Goal: Information Seeking & Learning: Learn about a topic

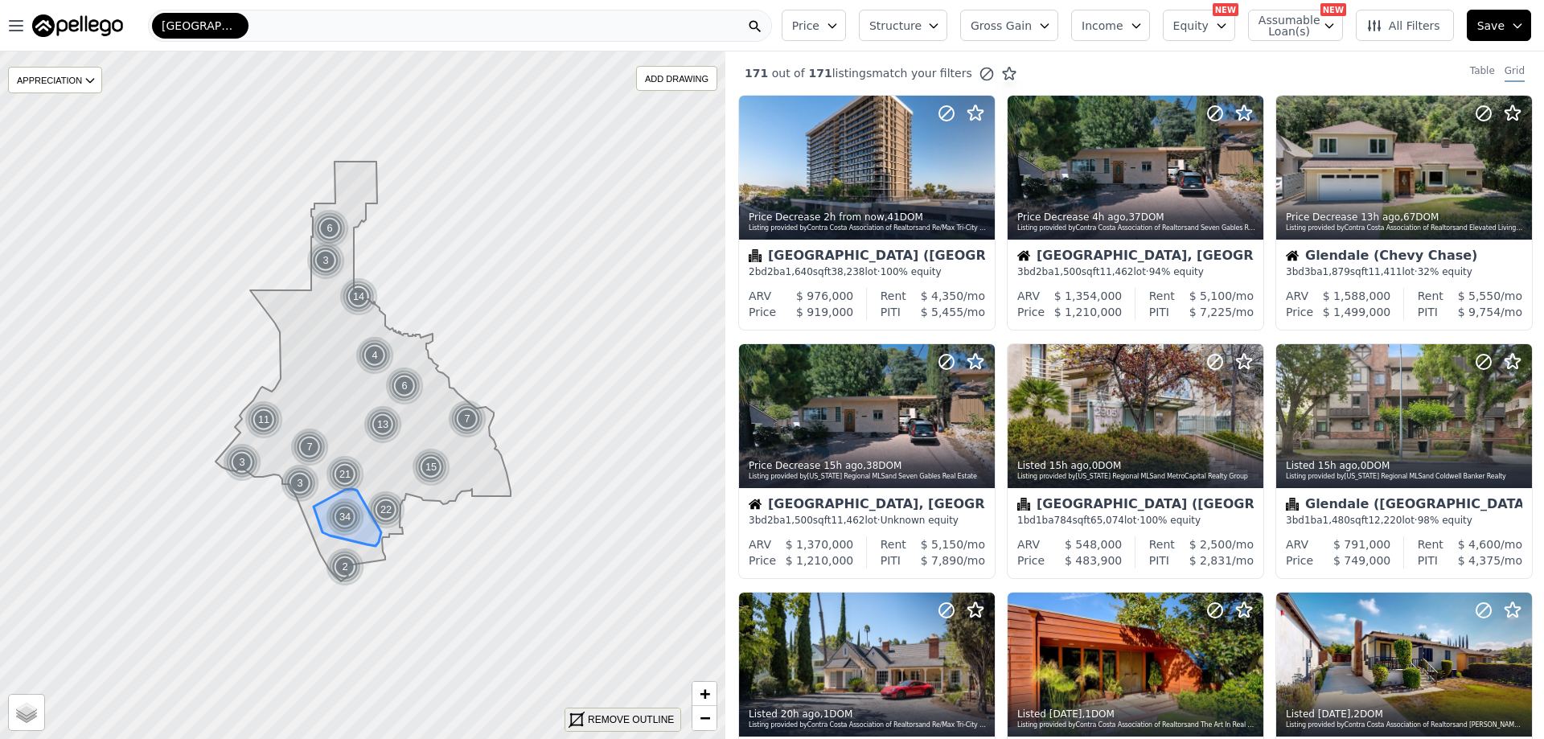
click at [612, 720] on div "REMOVE OUTLINE" at bounding box center [631, 720] width 86 height 14
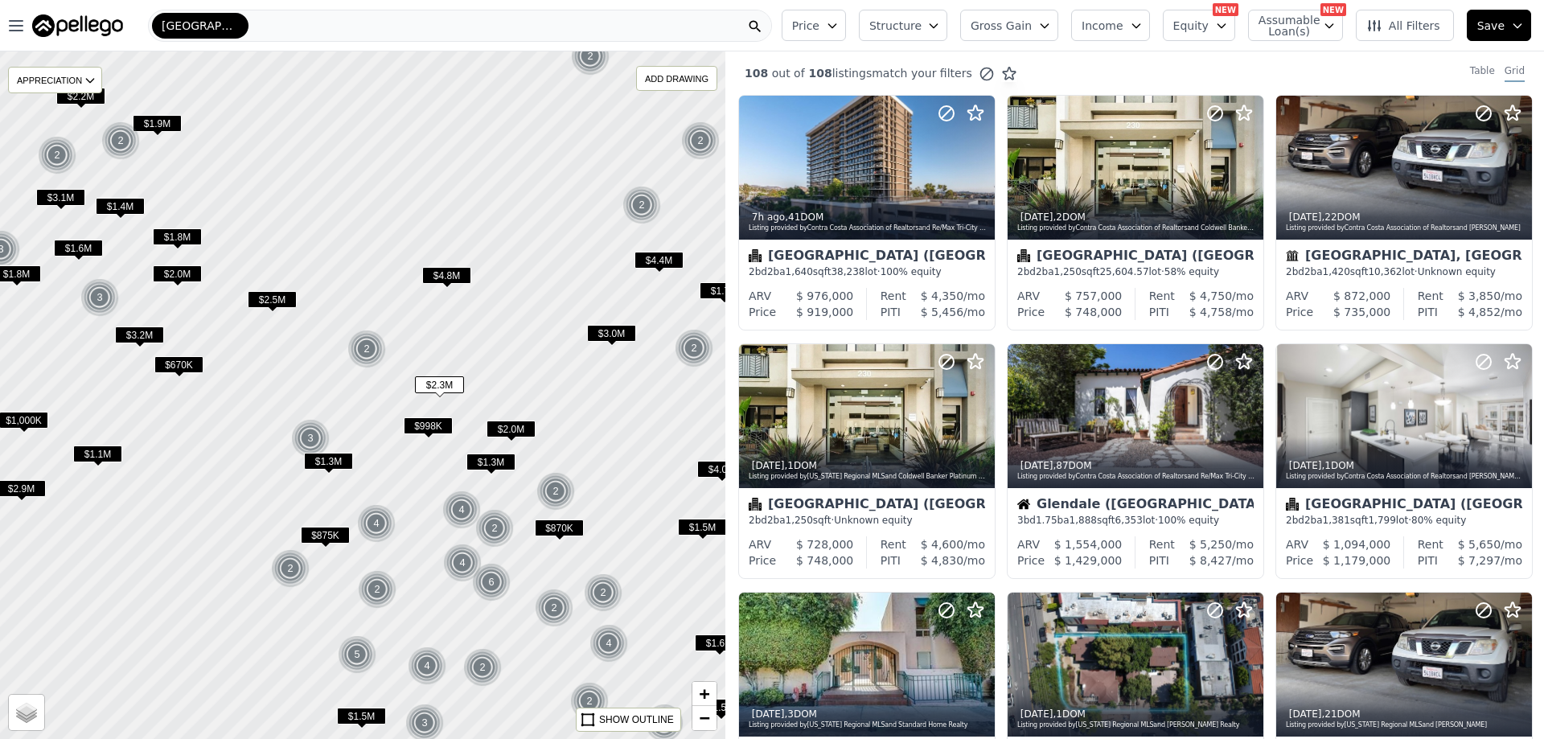
click at [499, 458] on span "$1.3M" at bounding box center [491, 462] width 49 height 17
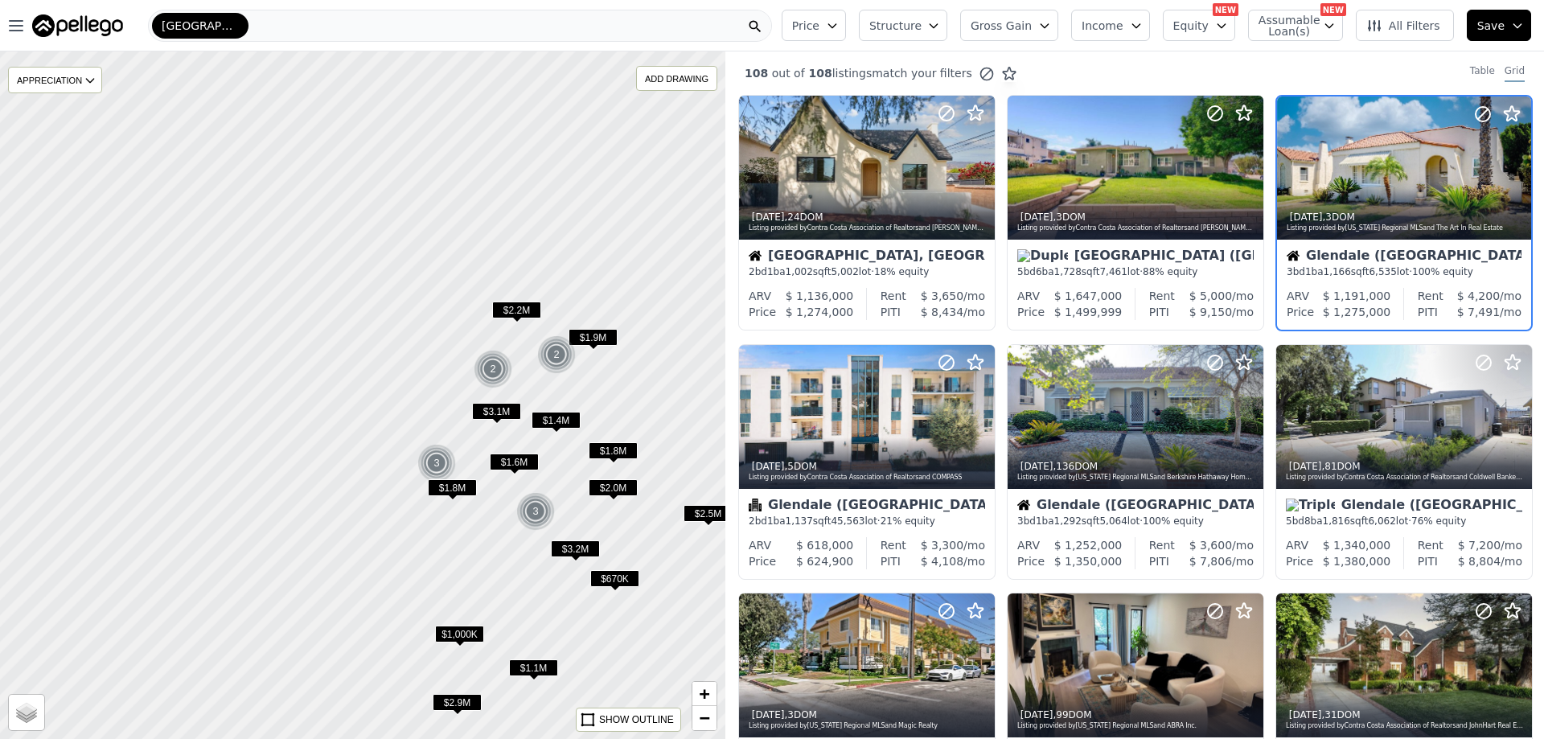
drag, startPoint x: 309, startPoint y: 376, endPoint x: 692, endPoint y: 566, distance: 427.4
click at [692, 566] on div at bounding box center [363, 395] width 870 height 825
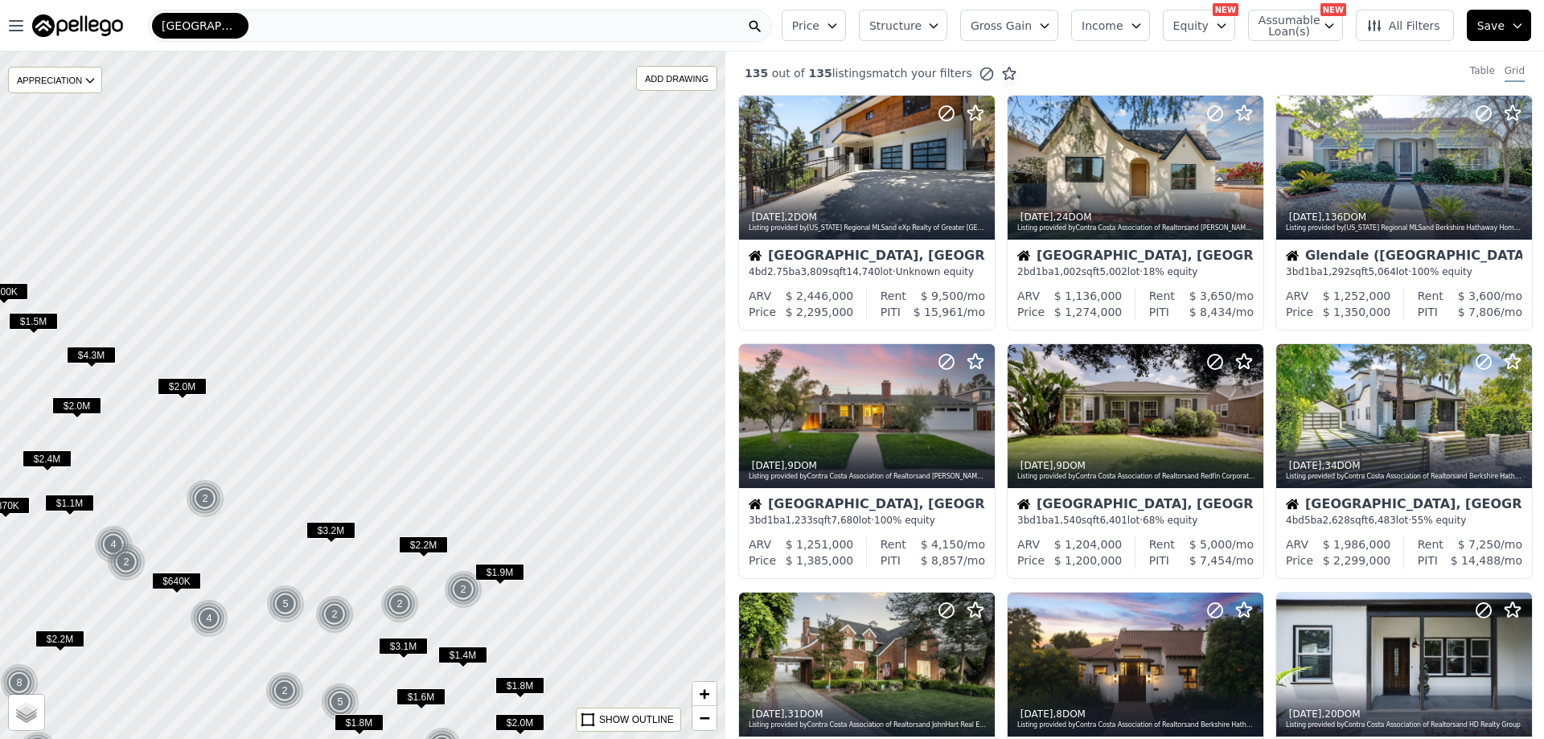
drag, startPoint x: 410, startPoint y: 156, endPoint x: 239, endPoint y: 628, distance: 502.3
click at [239, 626] on div at bounding box center [346, 452] width 870 height 825
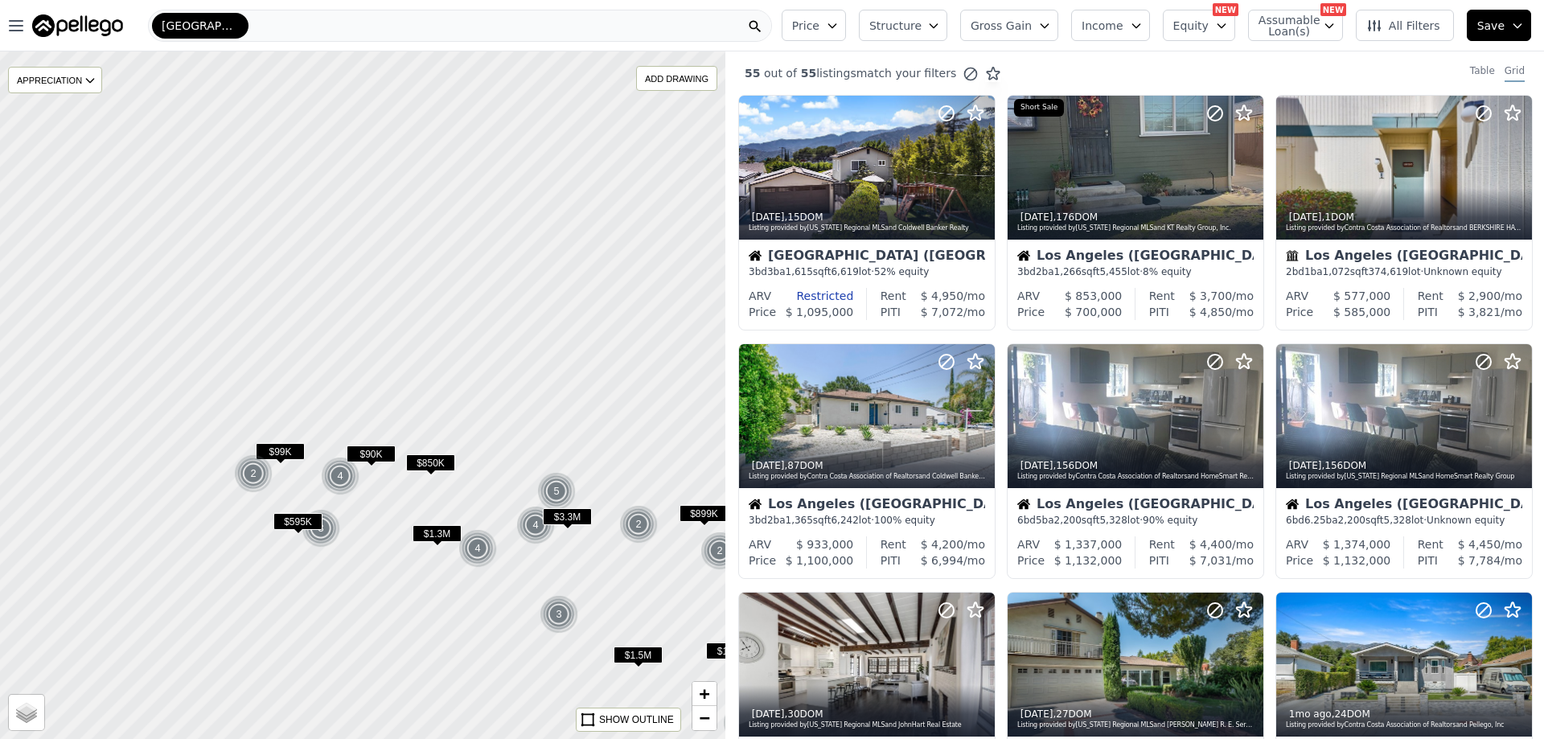
drag, startPoint x: 341, startPoint y: 327, endPoint x: 532, endPoint y: 703, distance: 421.3
click at [532, 703] on div at bounding box center [380, 422] width 870 height 825
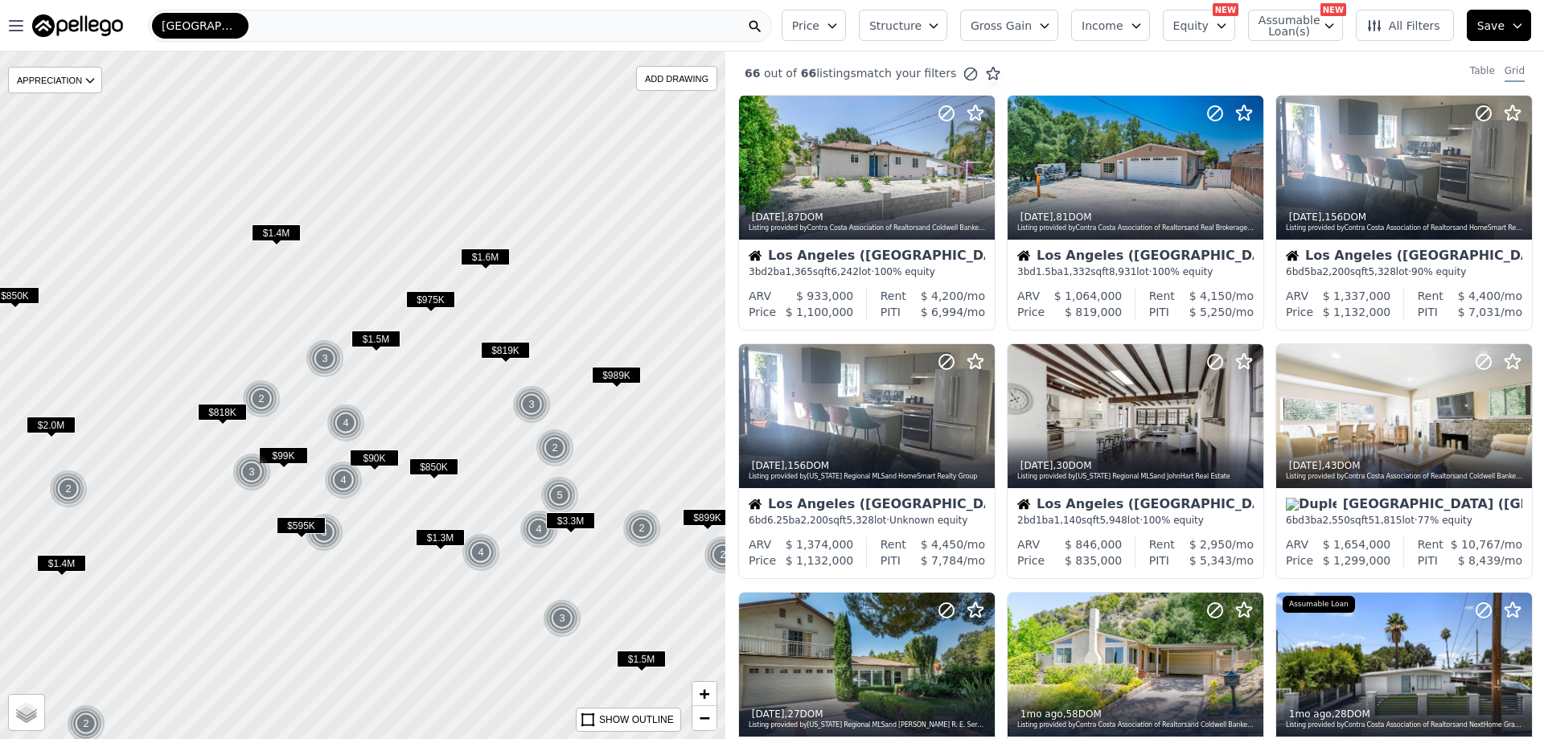
click at [1427, 26] on span "All Filters" at bounding box center [1404, 26] width 74 height 16
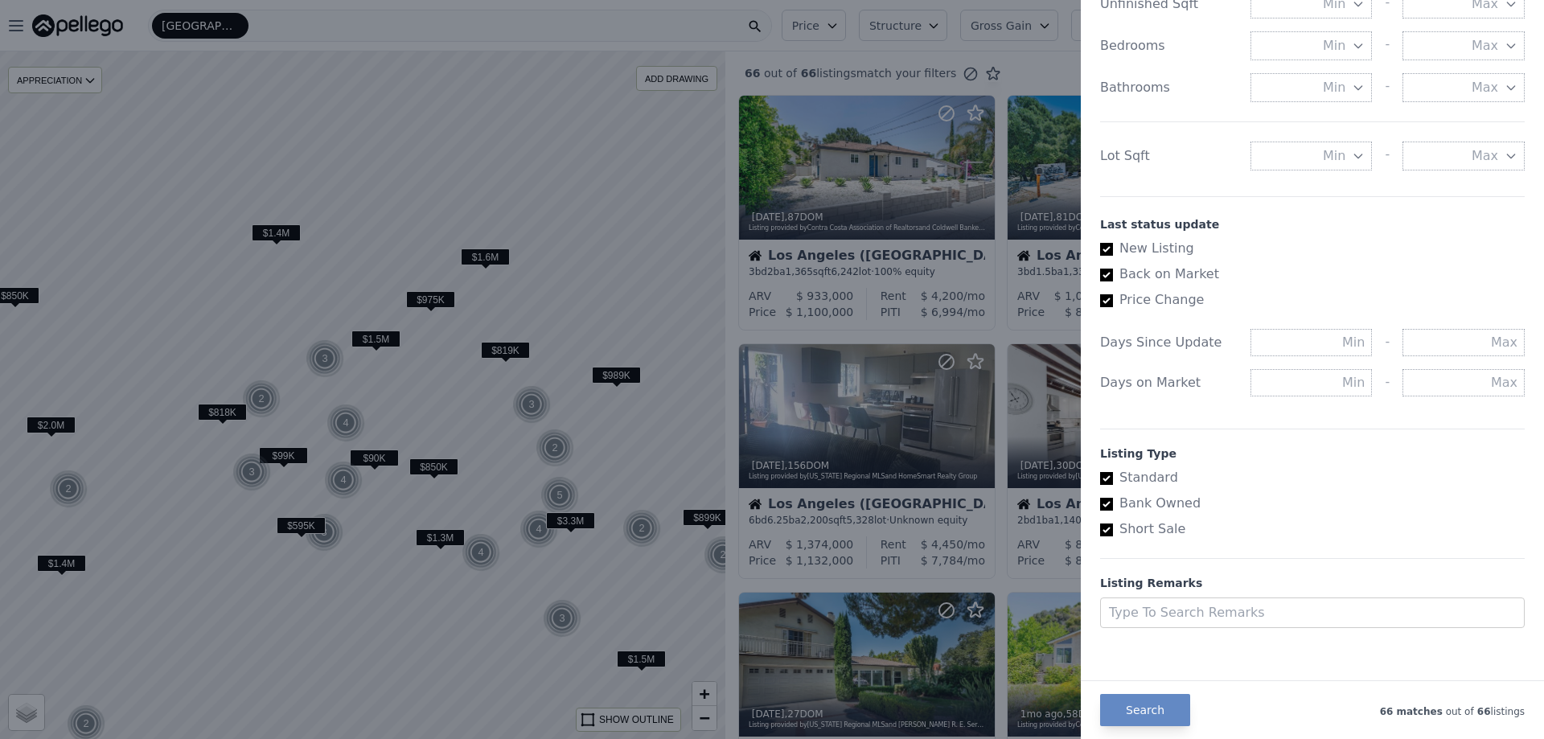
scroll to position [729, 0]
click at [1169, 712] on button "Search" at bounding box center [1145, 710] width 90 height 32
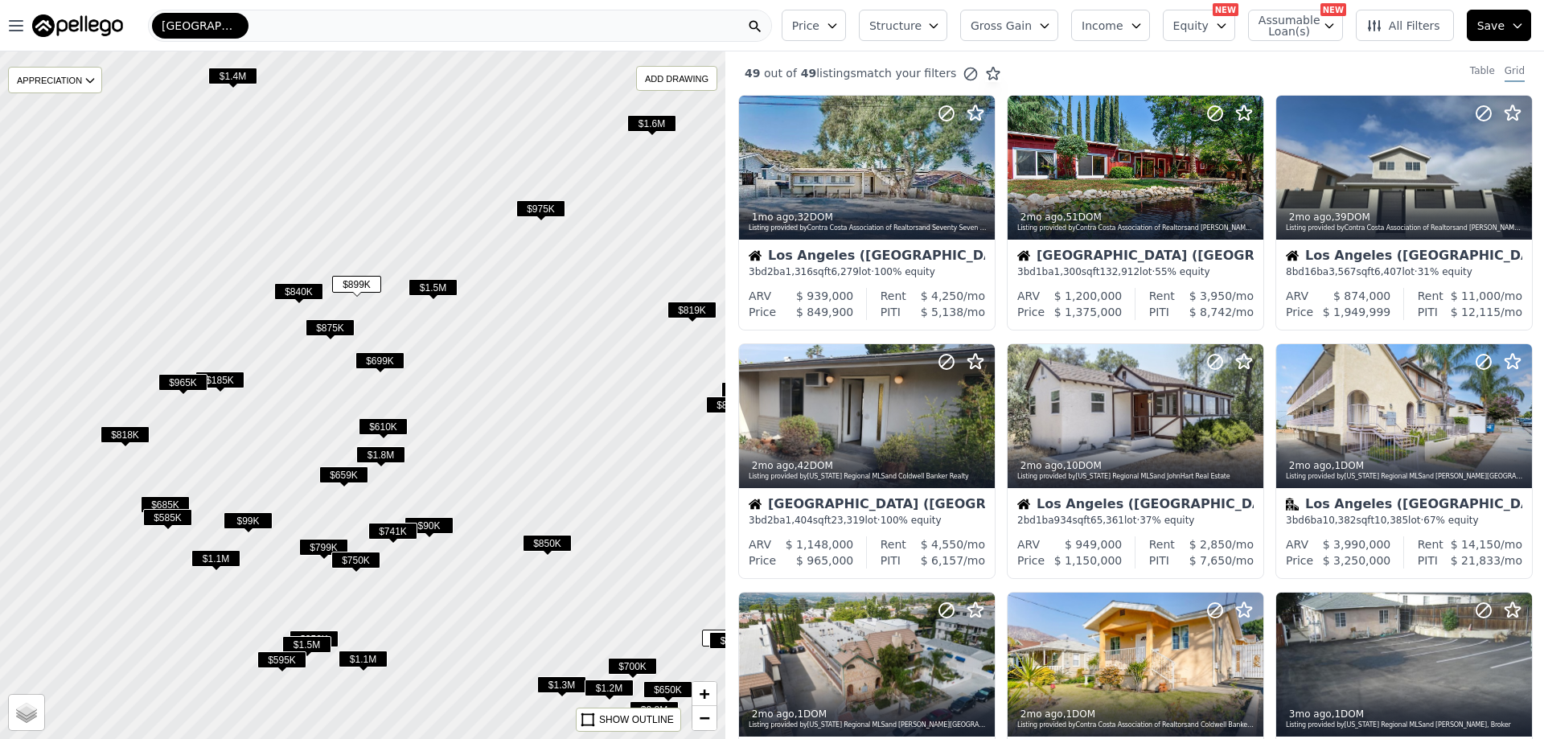
drag, startPoint x: 351, startPoint y: 404, endPoint x: 470, endPoint y: 413, distance: 119.4
click at [470, 413] on div at bounding box center [363, 395] width 870 height 825
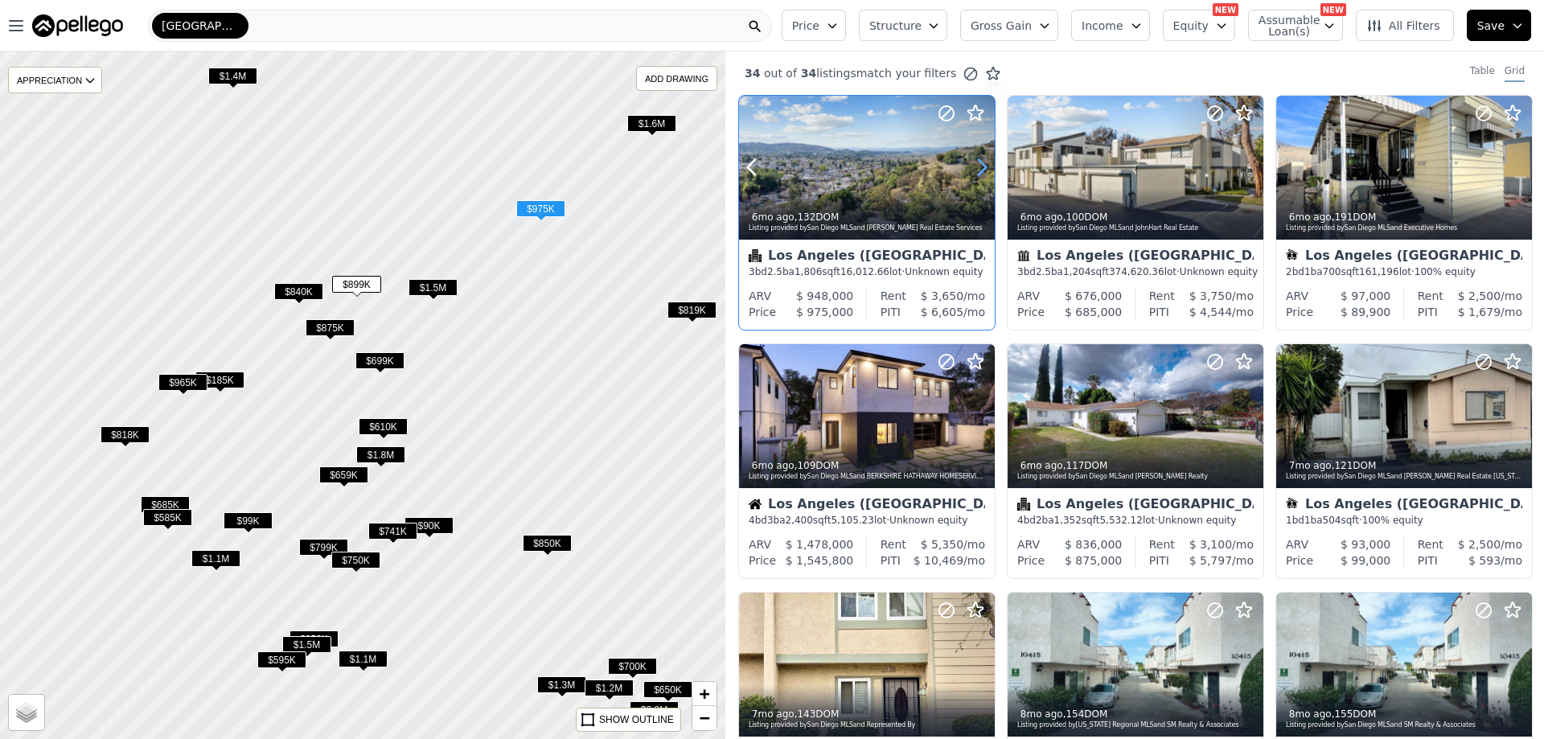
click at [980, 167] on icon at bounding box center [982, 167] width 26 height 26
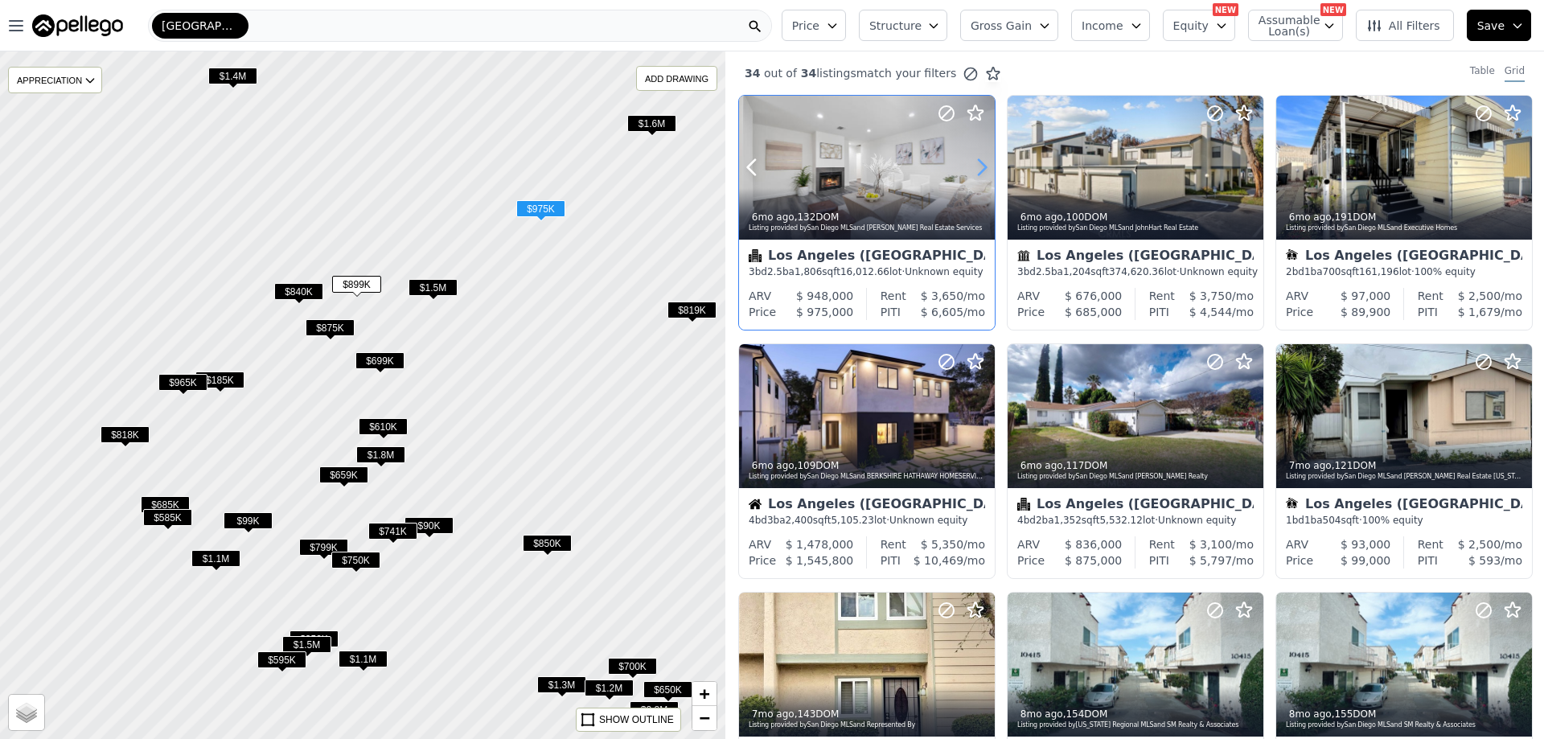
click at [980, 167] on icon at bounding box center [982, 167] width 26 height 26
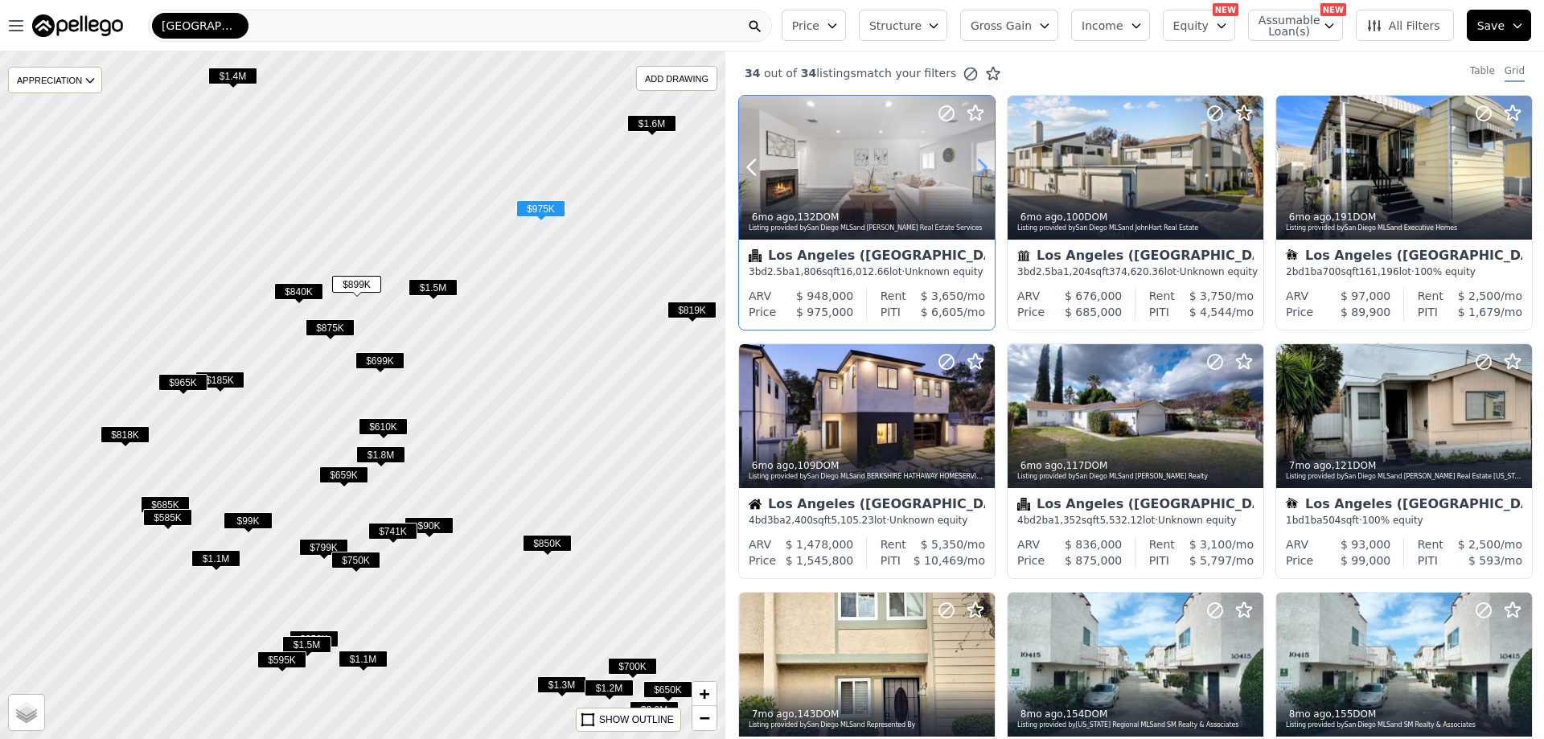
click at [981, 167] on icon at bounding box center [982, 167] width 26 height 26
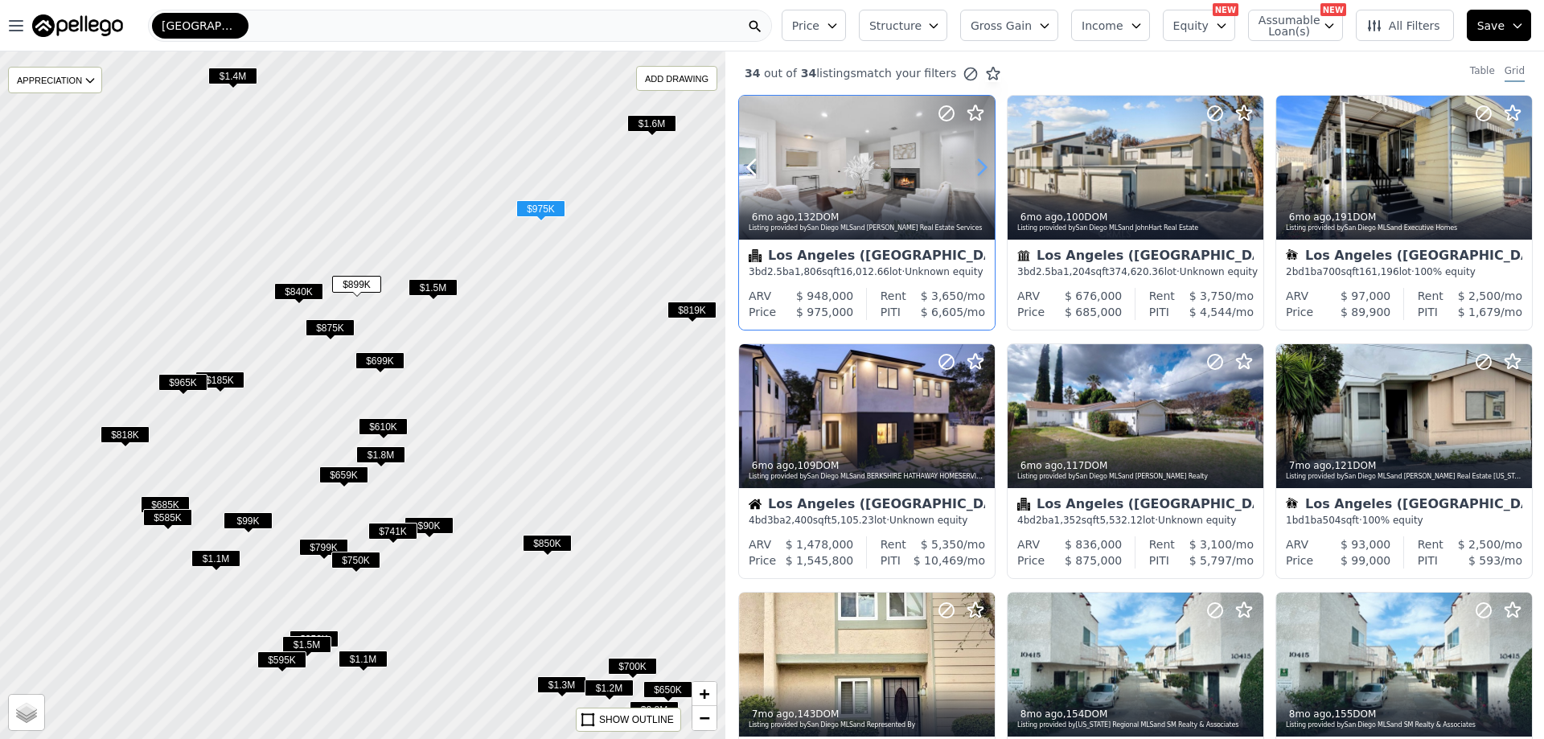
click at [981, 167] on icon at bounding box center [982, 167] width 26 height 26
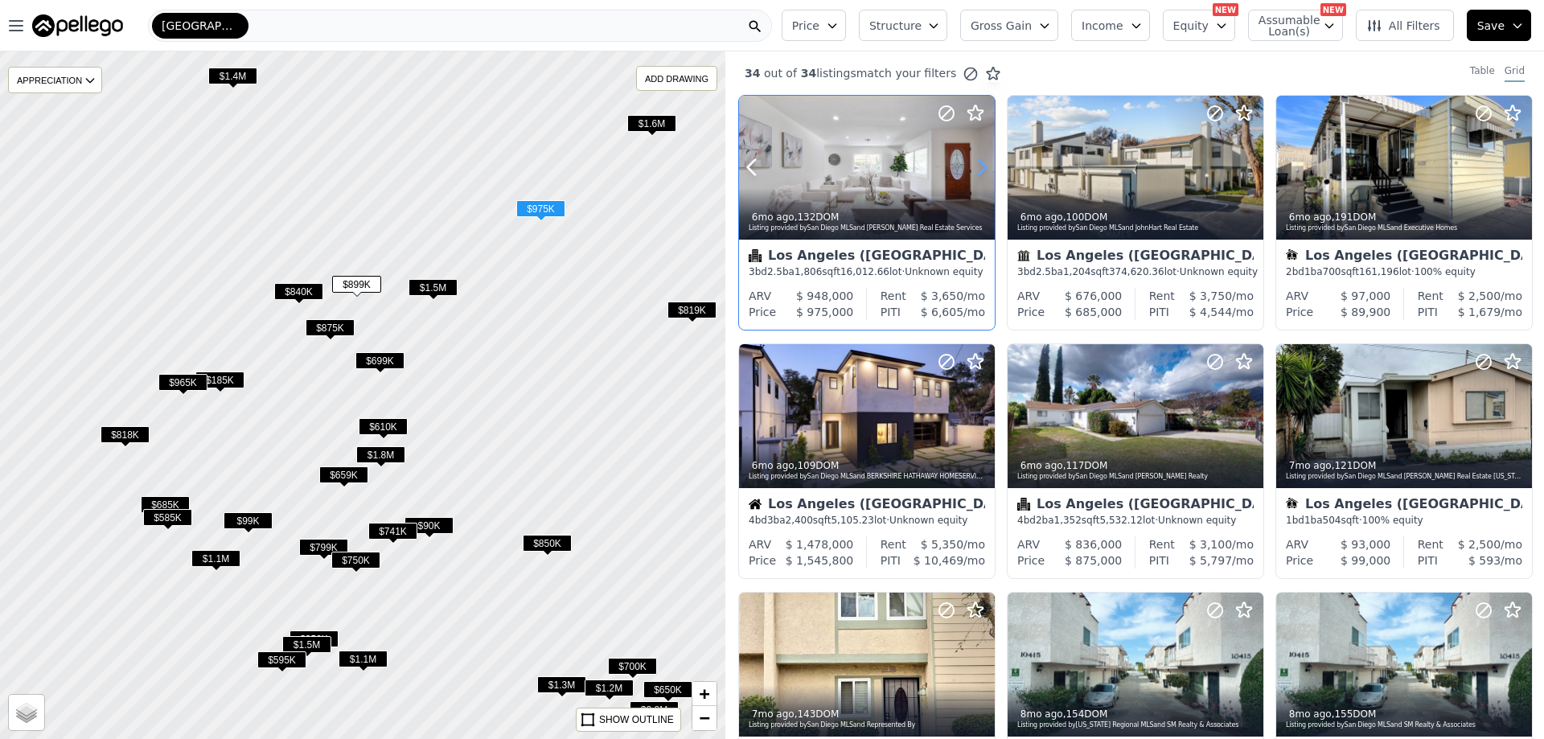
click at [981, 167] on icon at bounding box center [982, 167] width 26 height 26
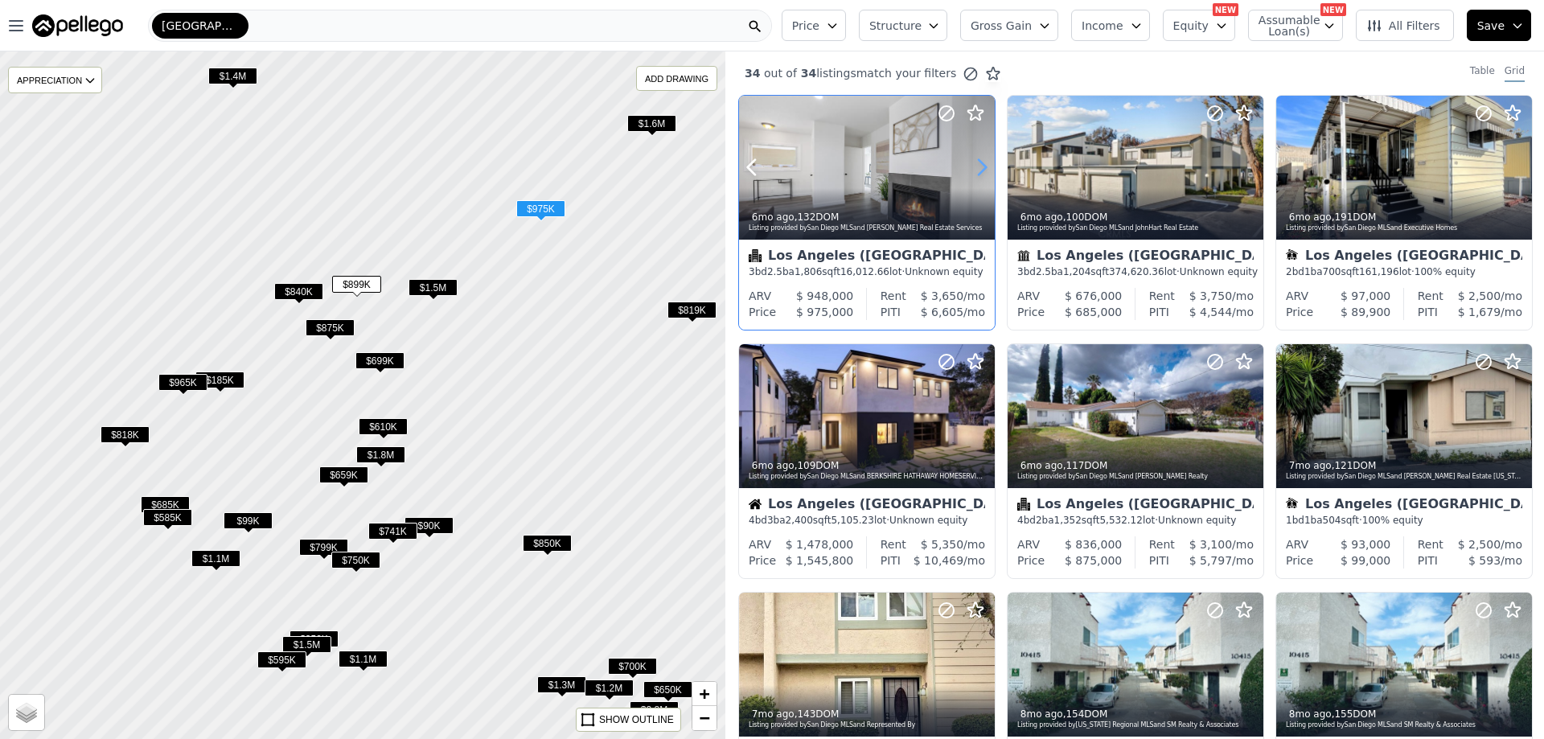
click at [983, 168] on icon at bounding box center [982, 167] width 26 height 26
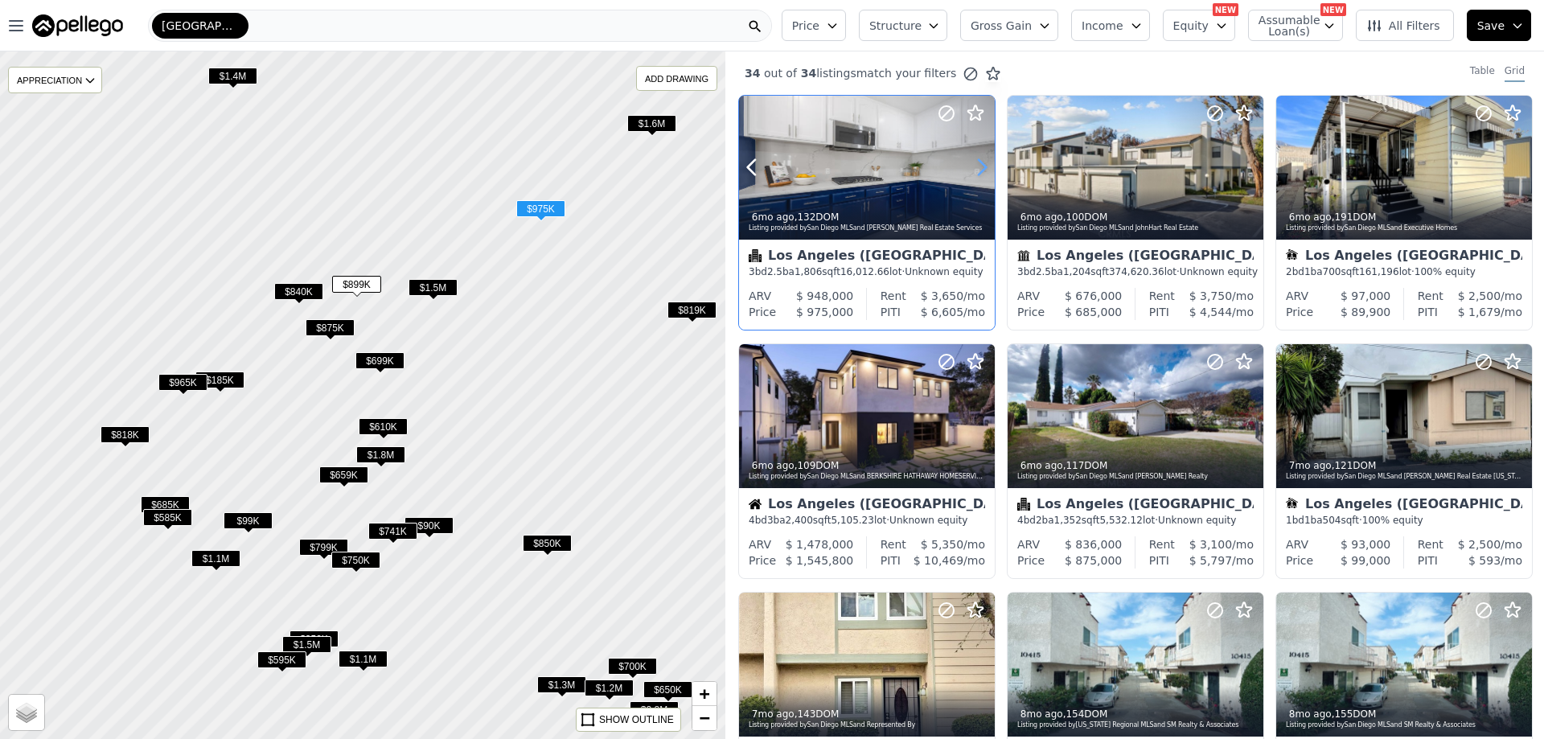
click at [983, 168] on icon at bounding box center [982, 167] width 26 height 26
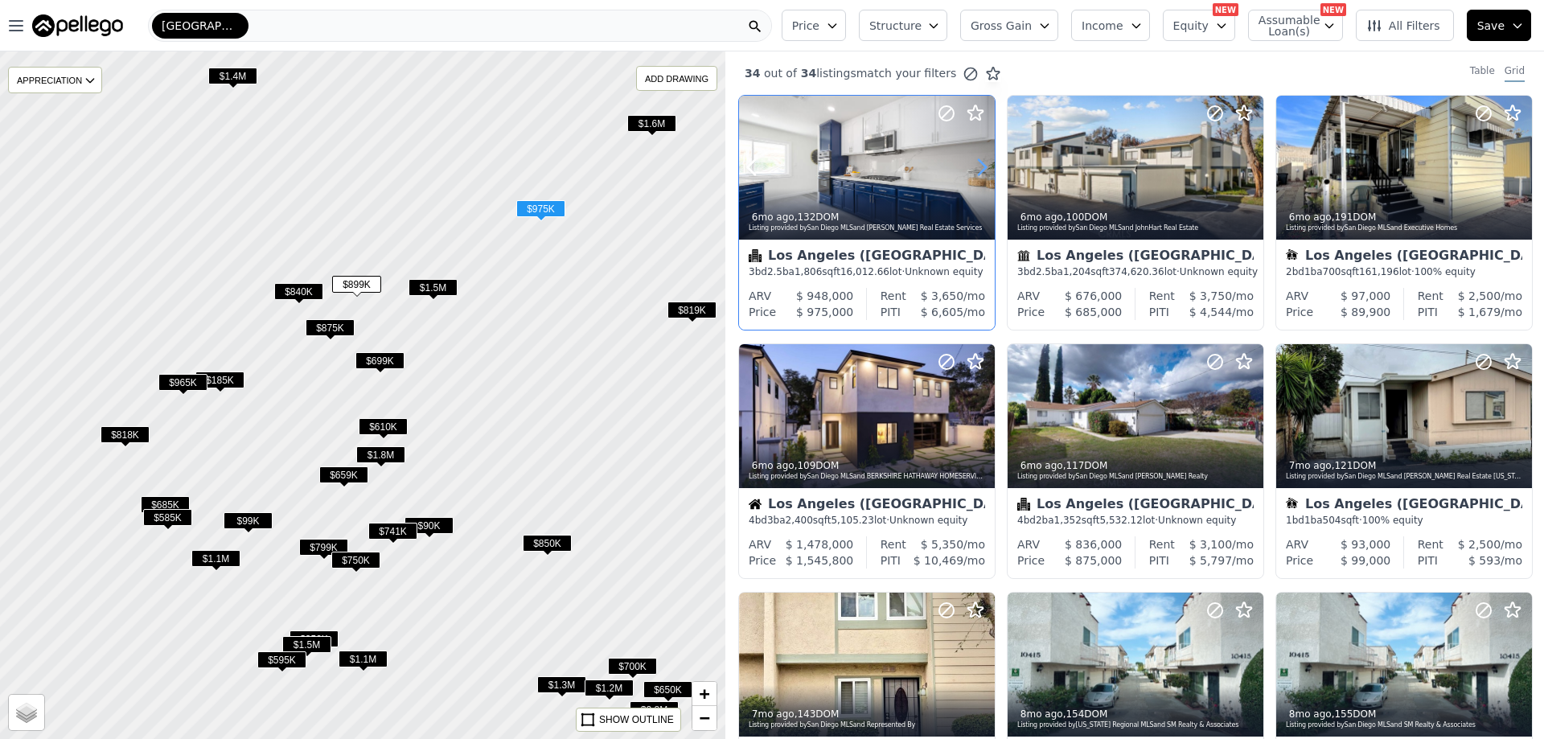
click at [983, 168] on icon at bounding box center [982, 167] width 26 height 26
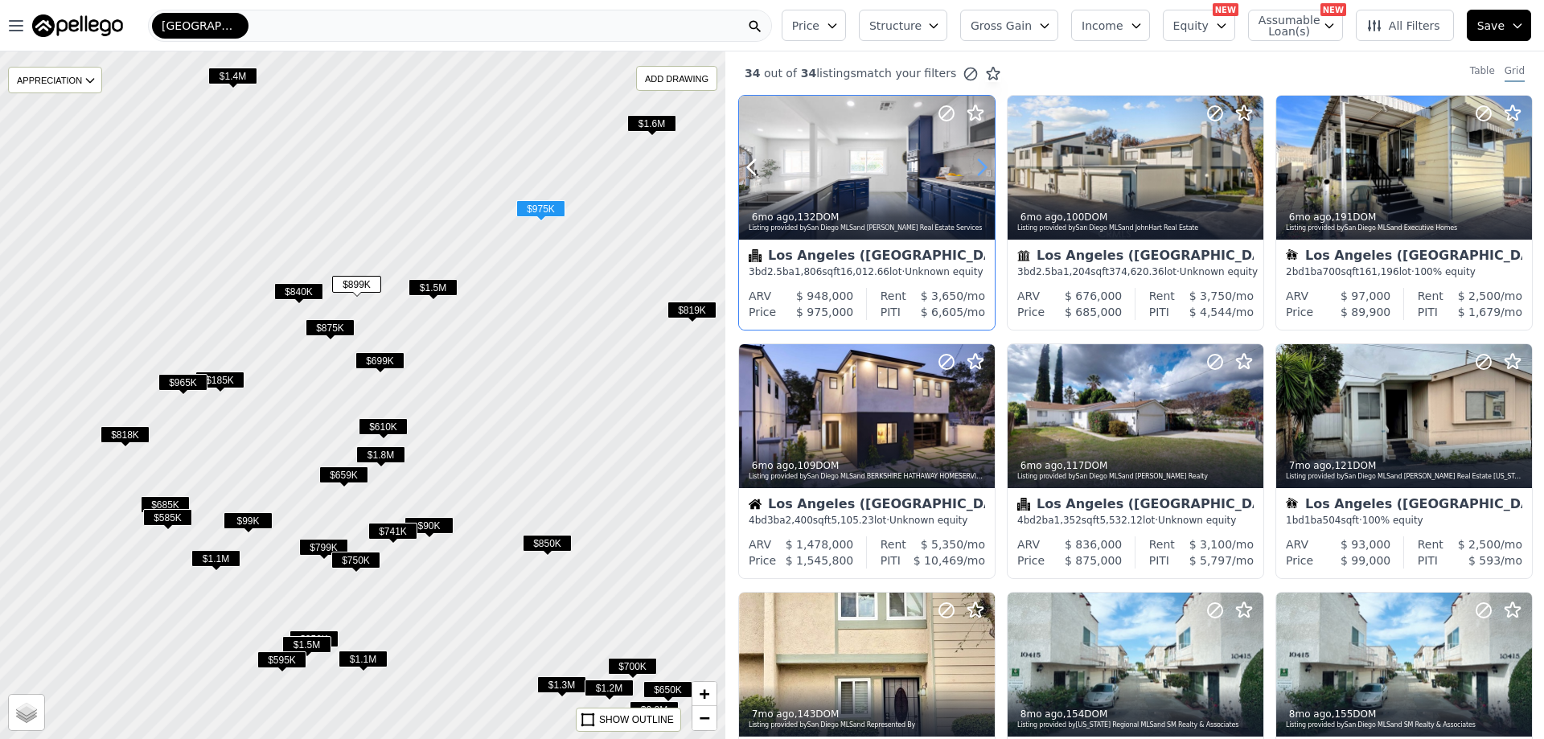
click at [983, 168] on icon at bounding box center [982, 167] width 26 height 26
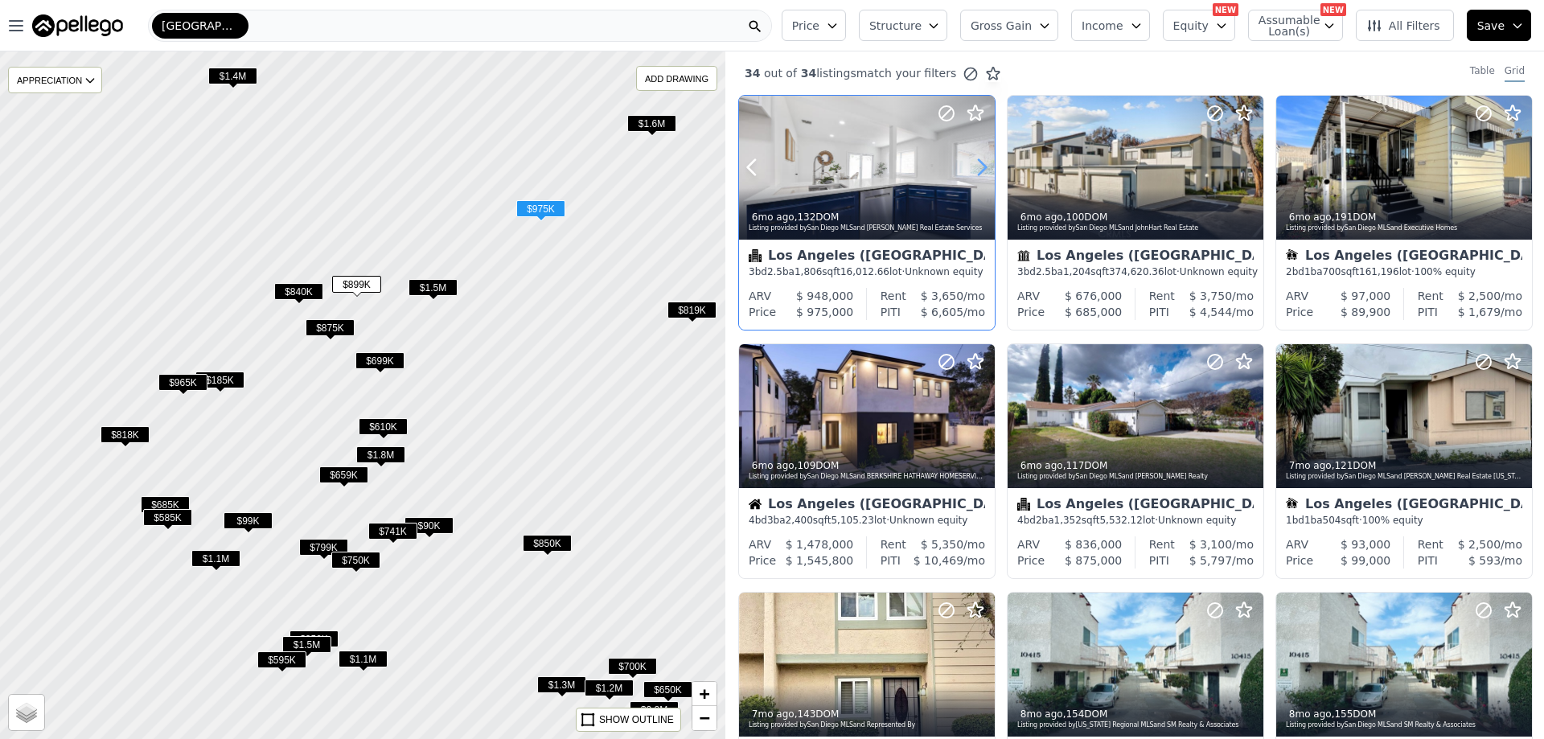
click at [983, 168] on icon at bounding box center [982, 167] width 26 height 26
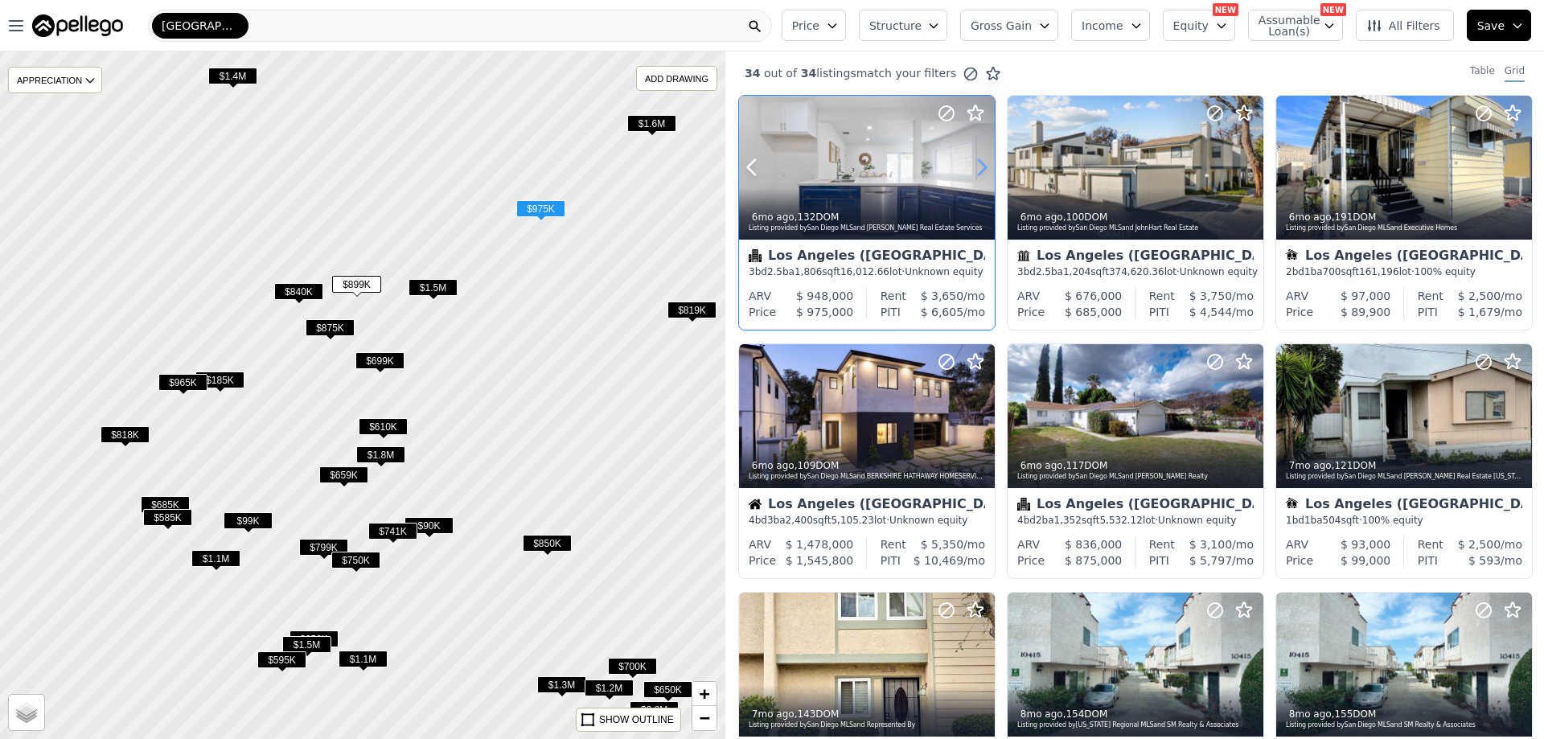
click at [983, 168] on icon at bounding box center [982, 167] width 26 height 26
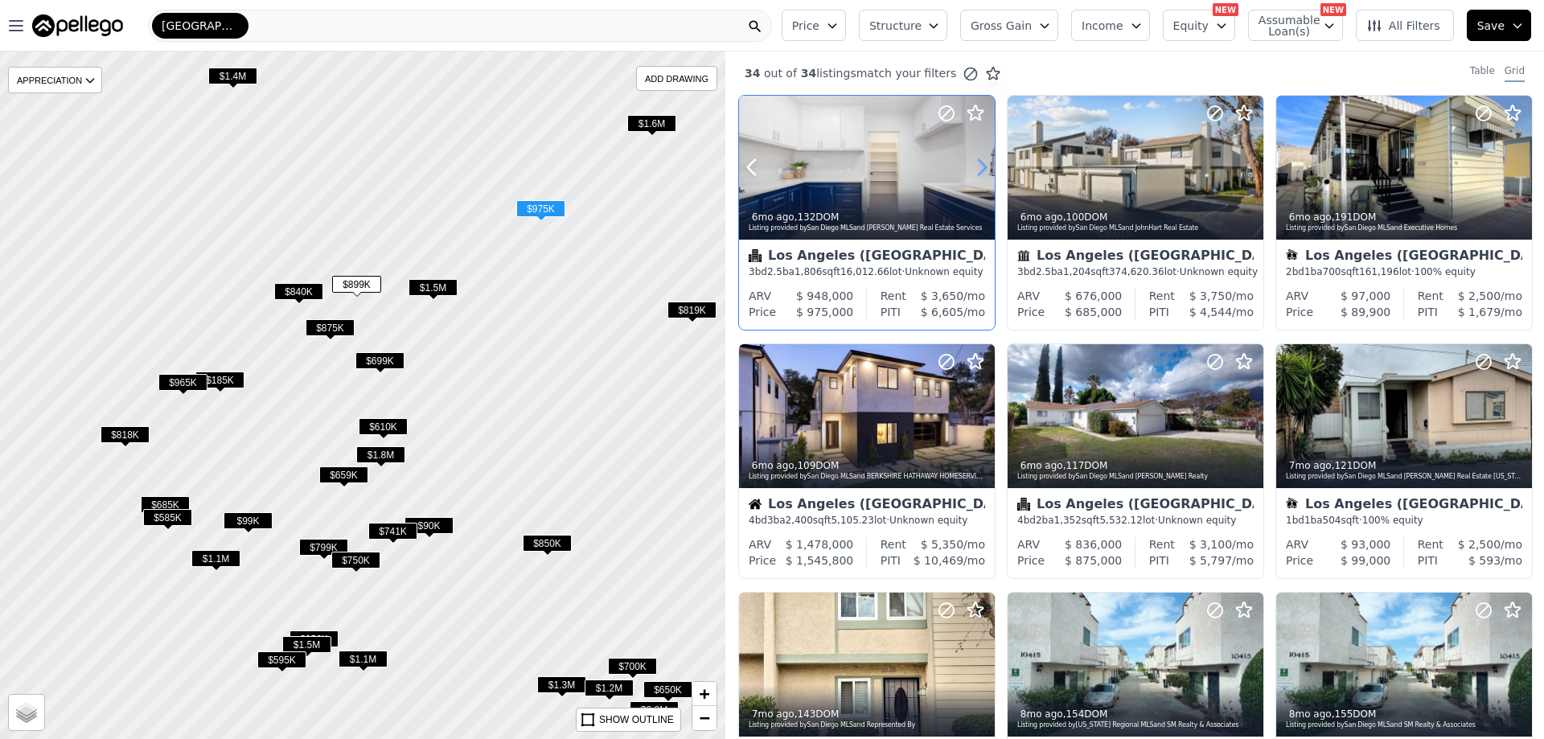
click at [983, 168] on icon at bounding box center [982, 167] width 26 height 26
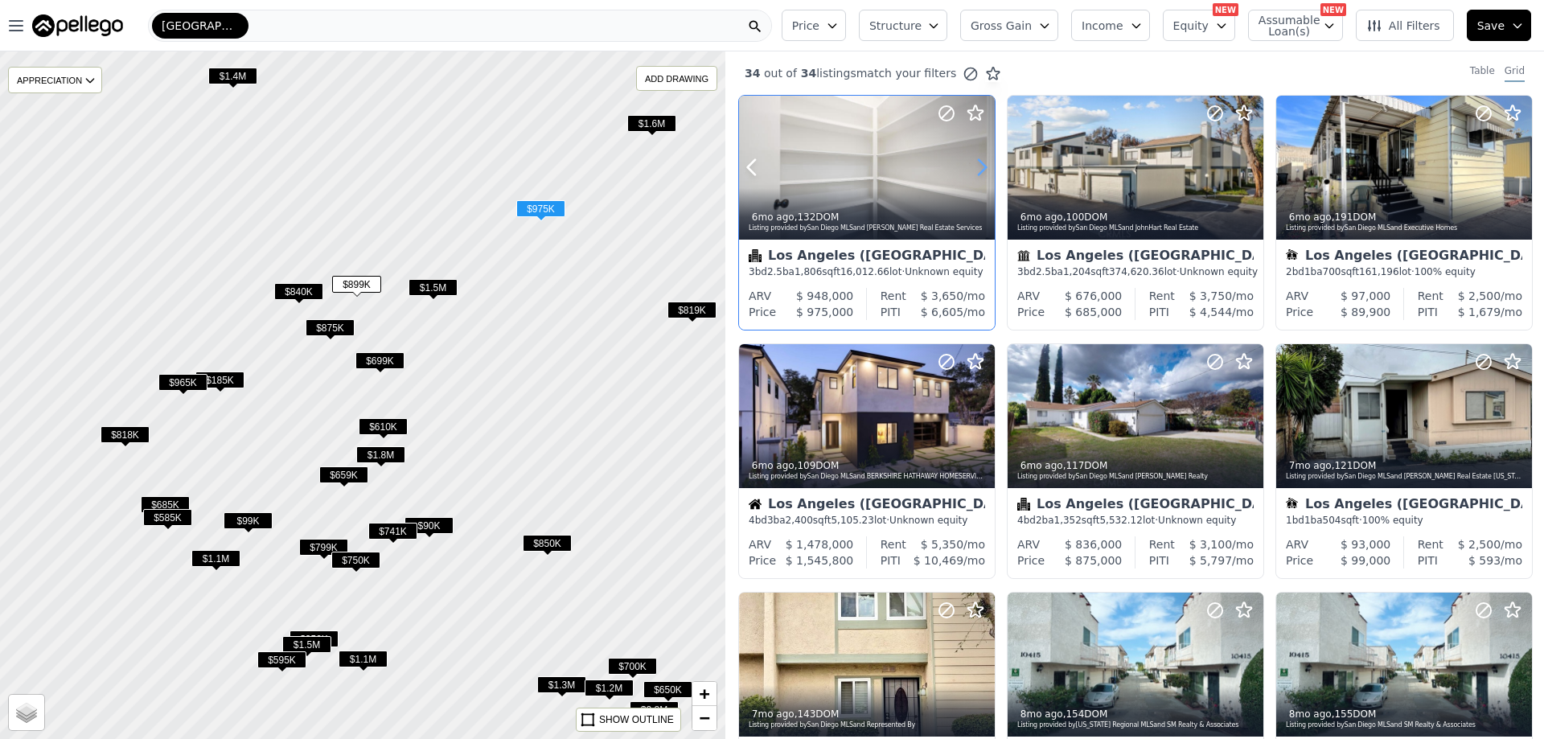
click at [983, 168] on icon at bounding box center [982, 167] width 26 height 26
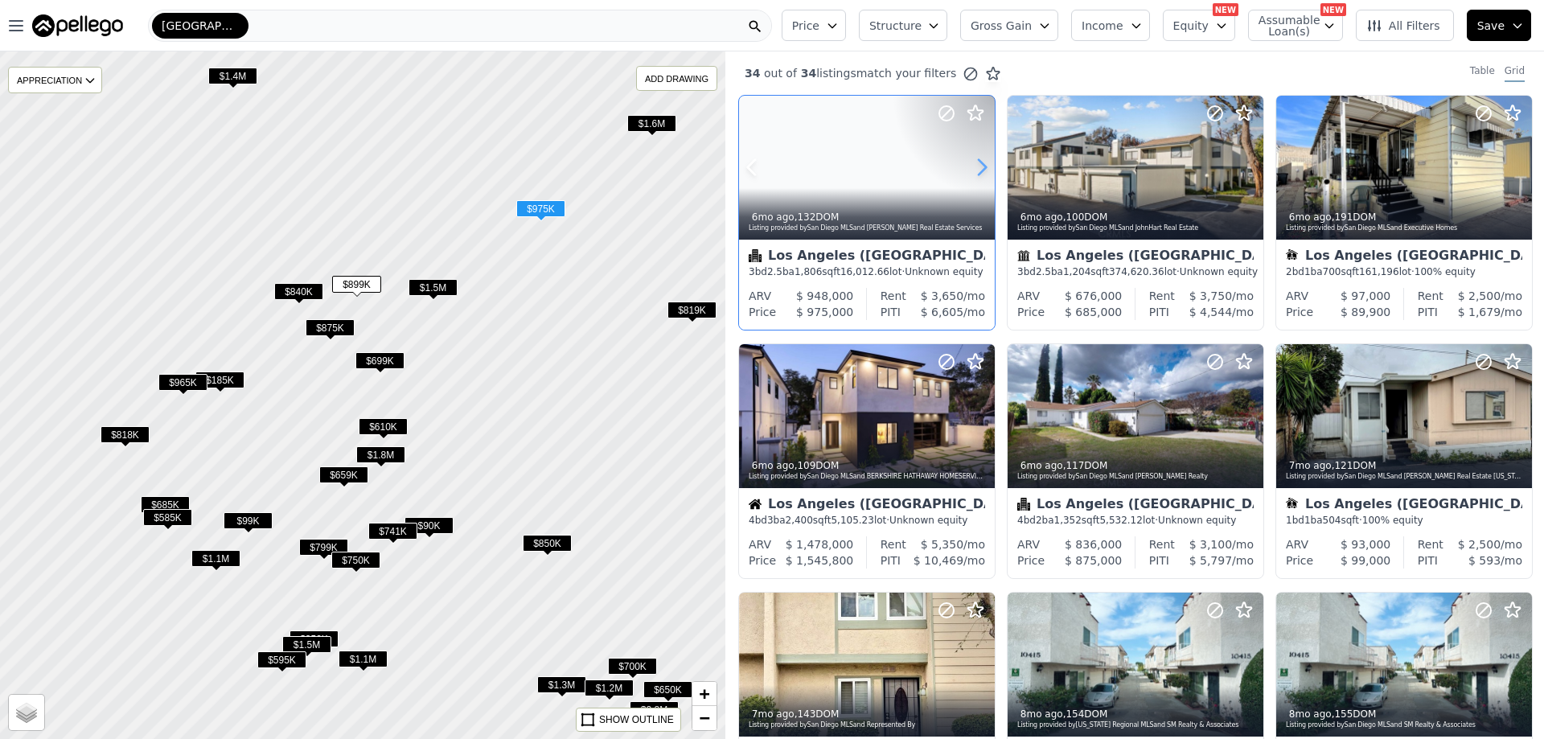
click at [983, 168] on icon at bounding box center [982, 167] width 26 height 26
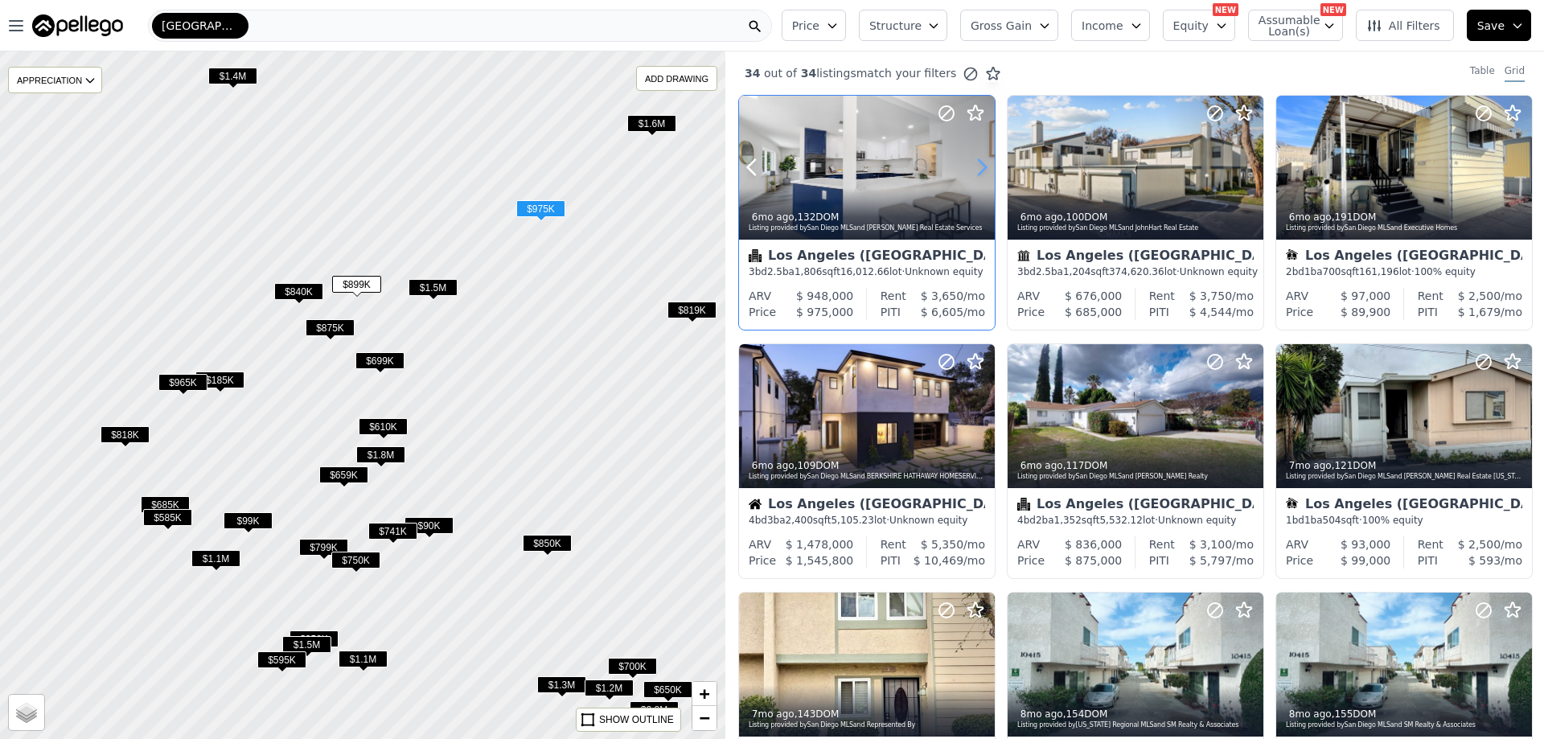
click at [983, 168] on icon at bounding box center [982, 167] width 26 height 26
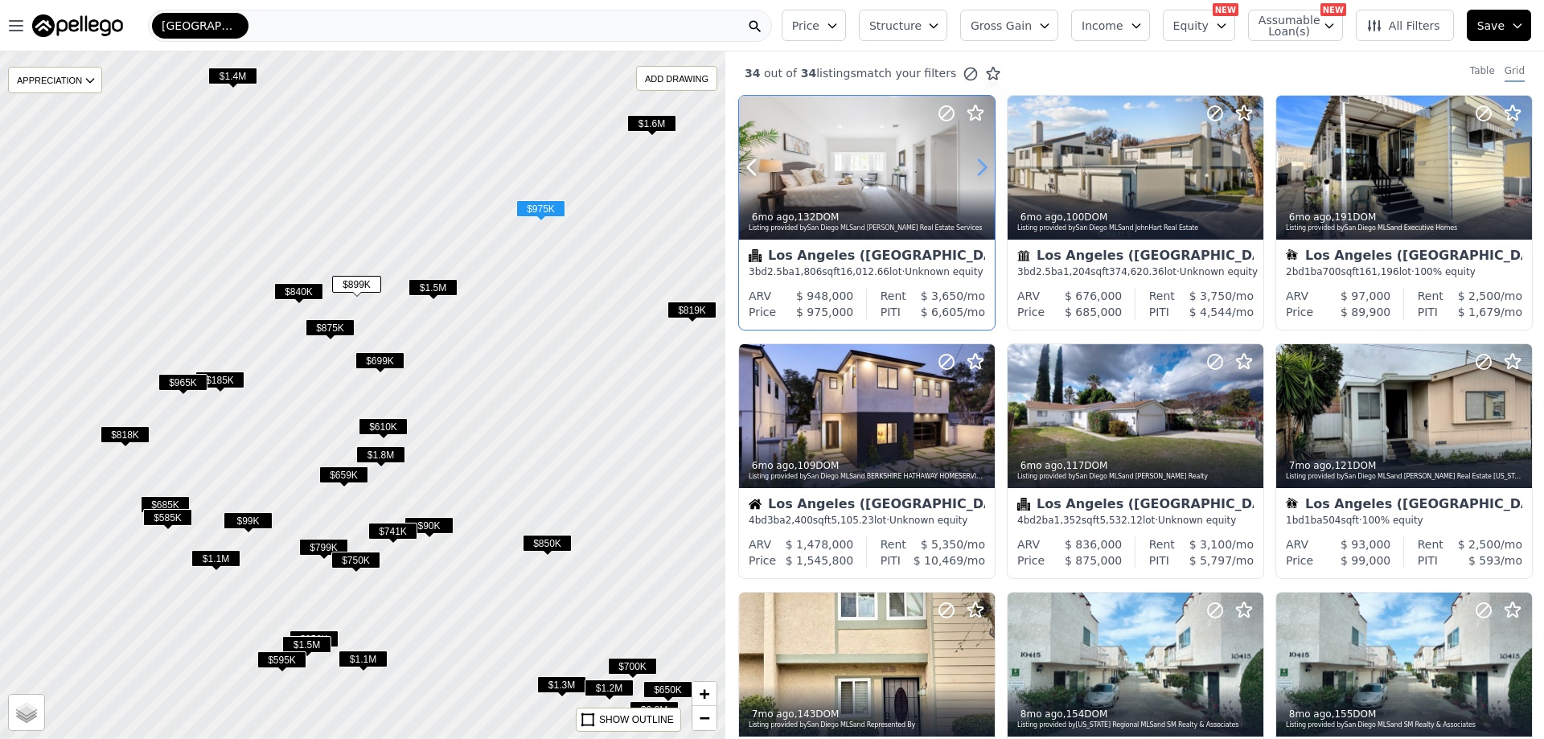
click at [983, 168] on icon at bounding box center [982, 167] width 26 height 26
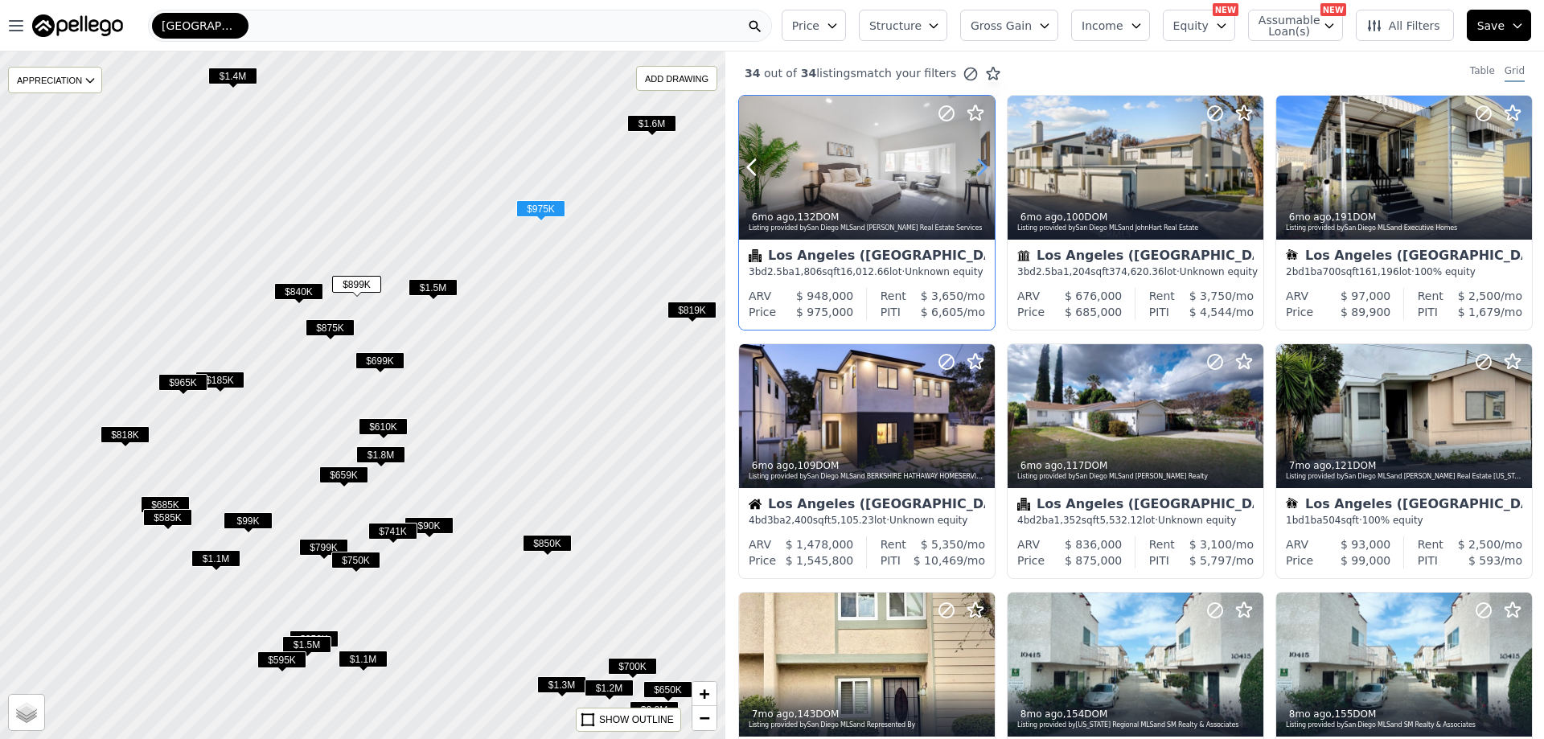
click at [983, 168] on icon at bounding box center [982, 167] width 26 height 26
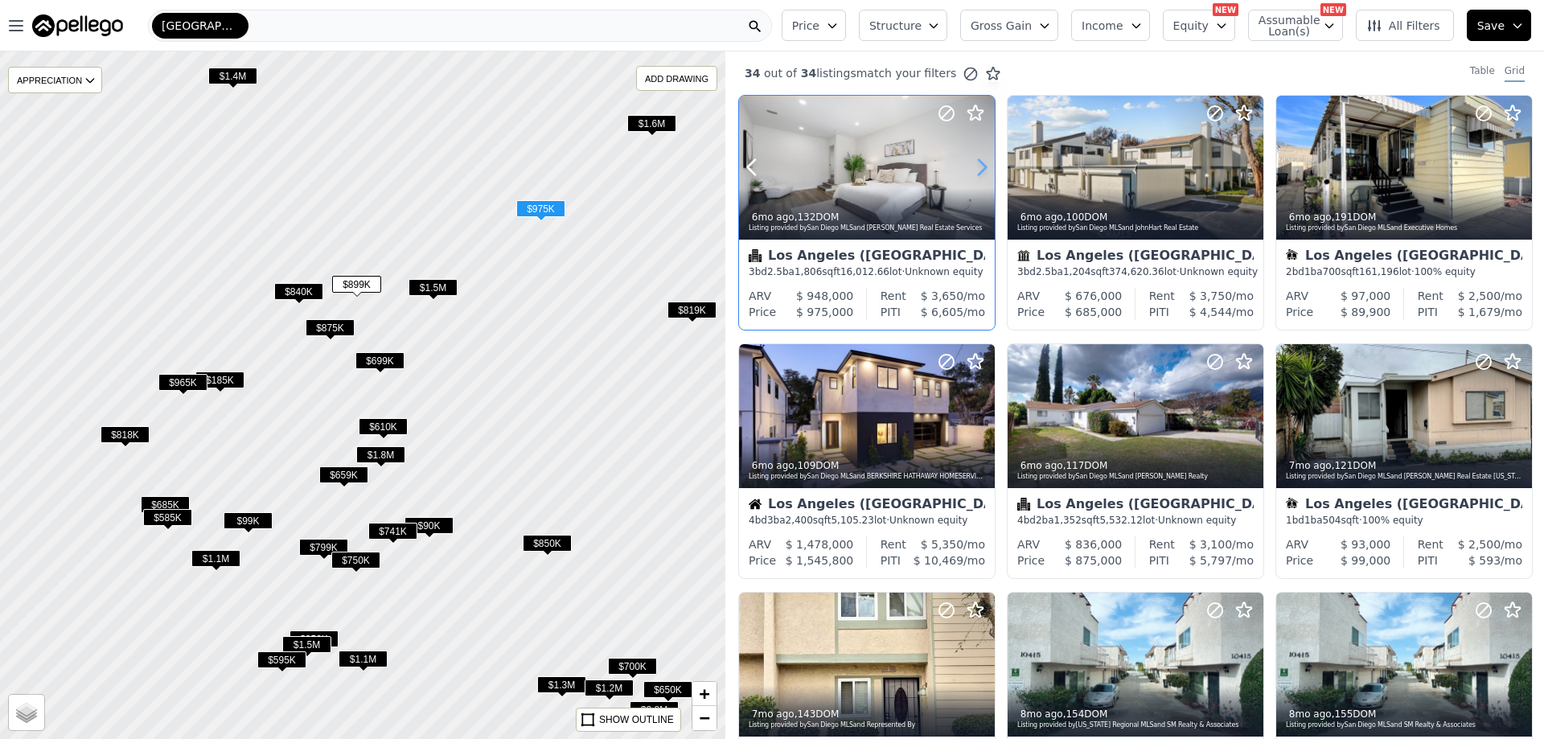
click at [983, 168] on icon at bounding box center [982, 167] width 26 height 26
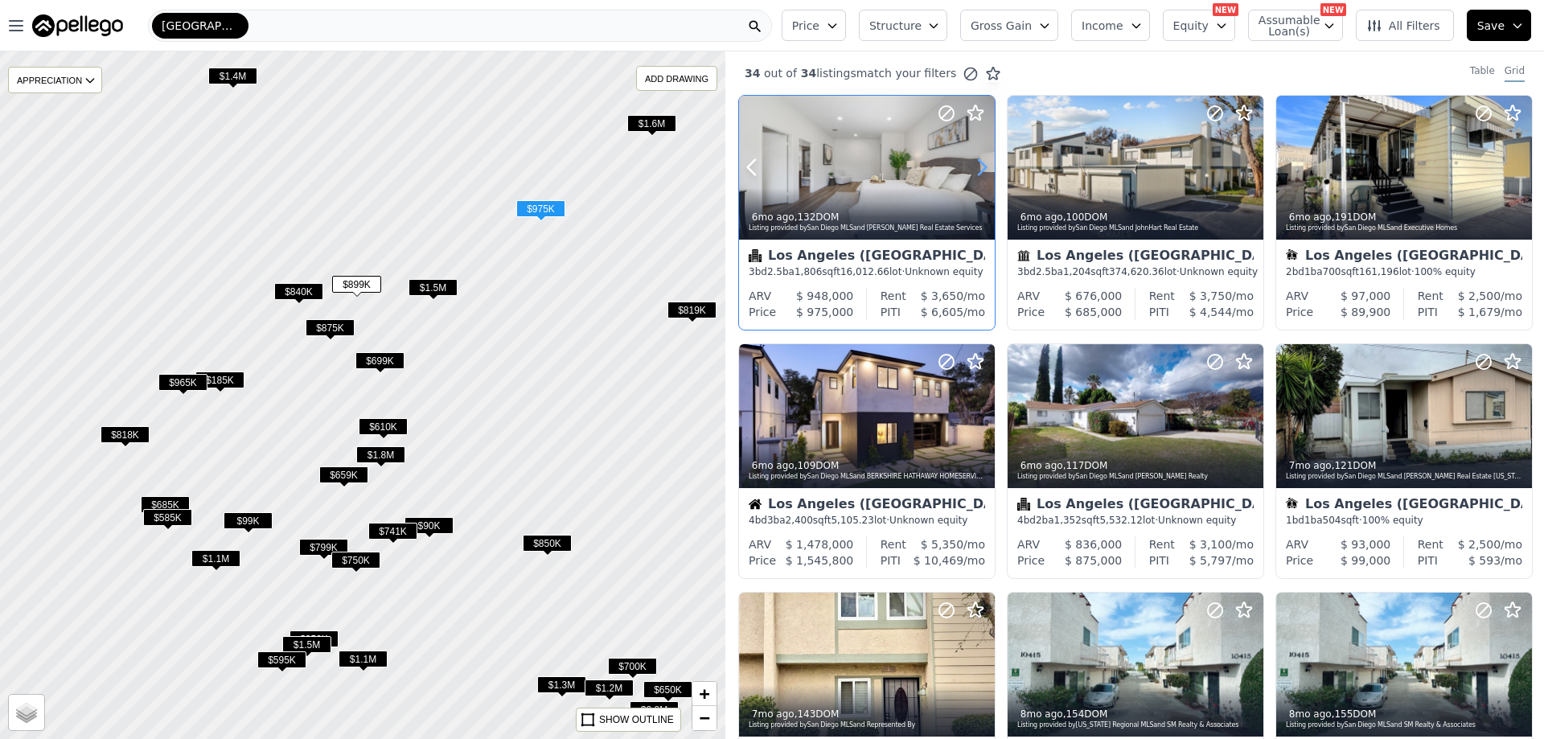
click at [983, 168] on icon at bounding box center [982, 167] width 26 height 26
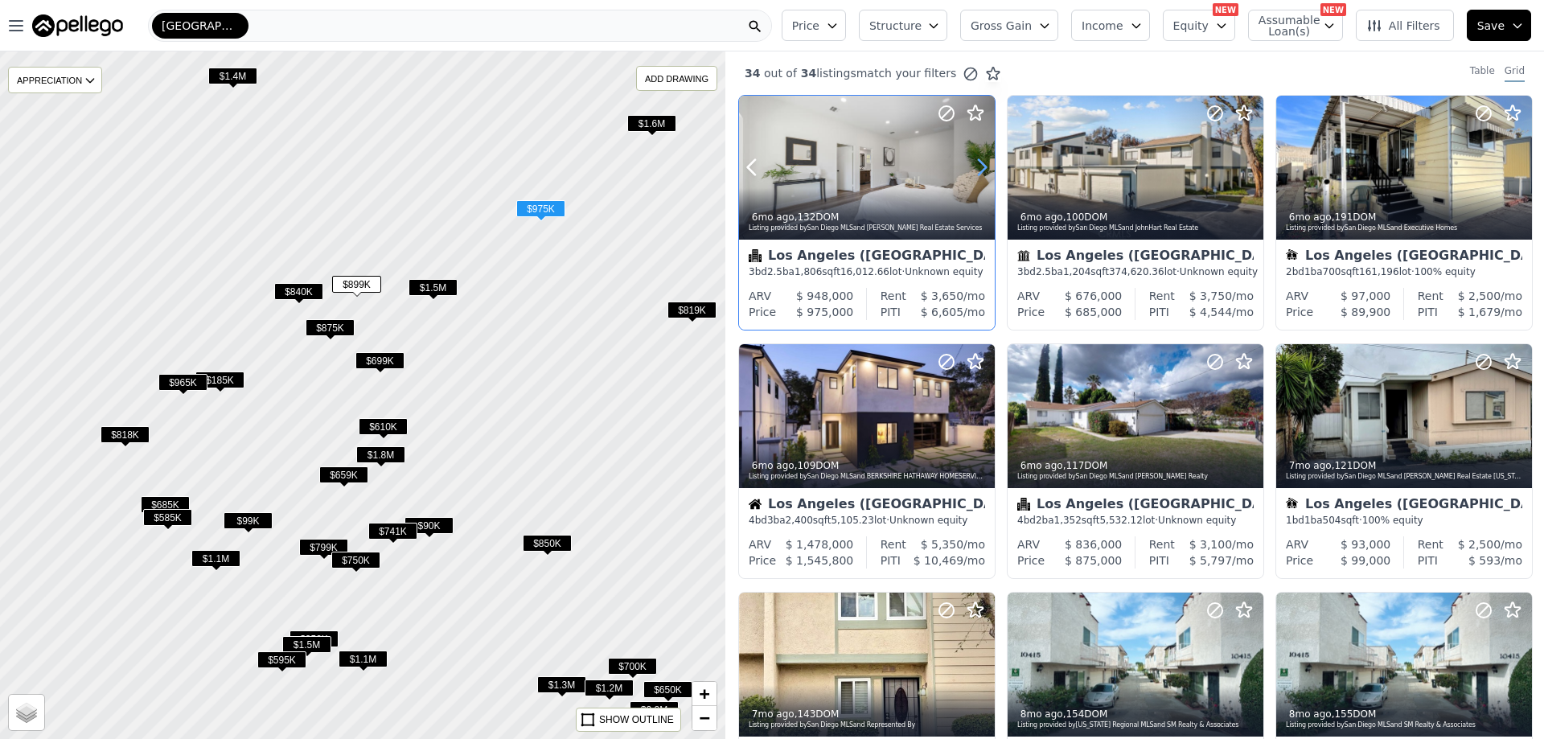
click at [983, 168] on icon at bounding box center [982, 167] width 26 height 26
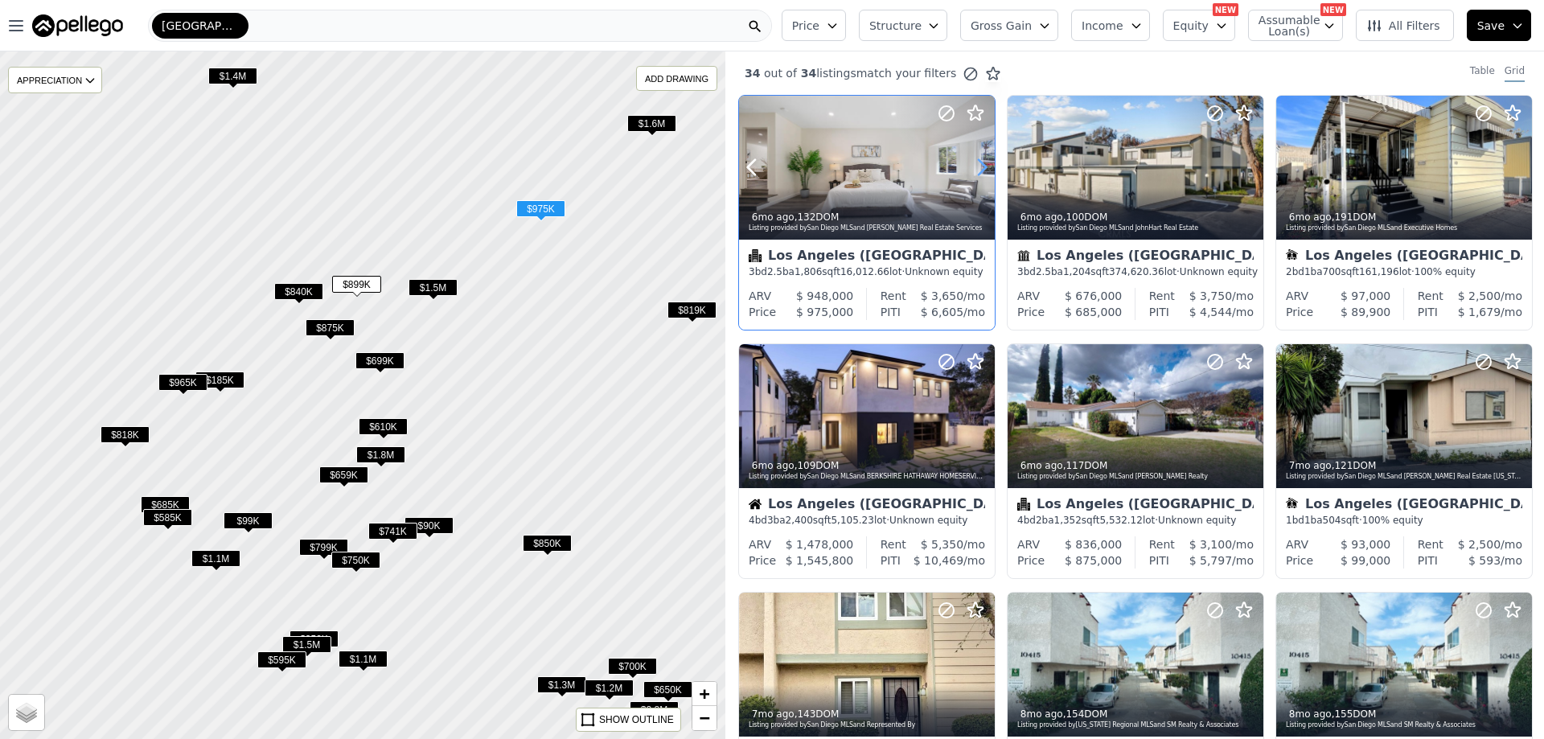
click at [983, 168] on icon at bounding box center [982, 167] width 26 height 26
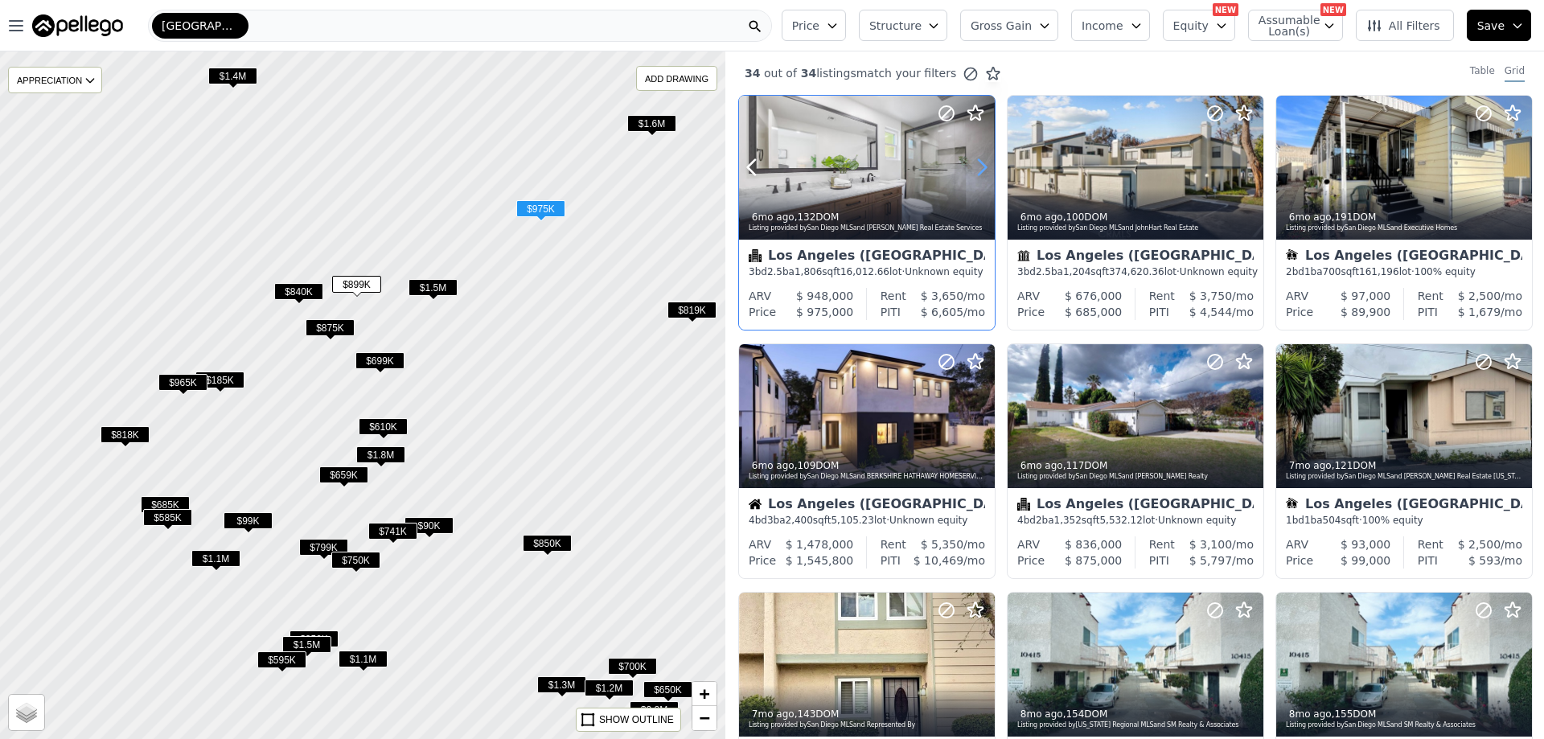
click at [983, 168] on icon at bounding box center [982, 167] width 26 height 26
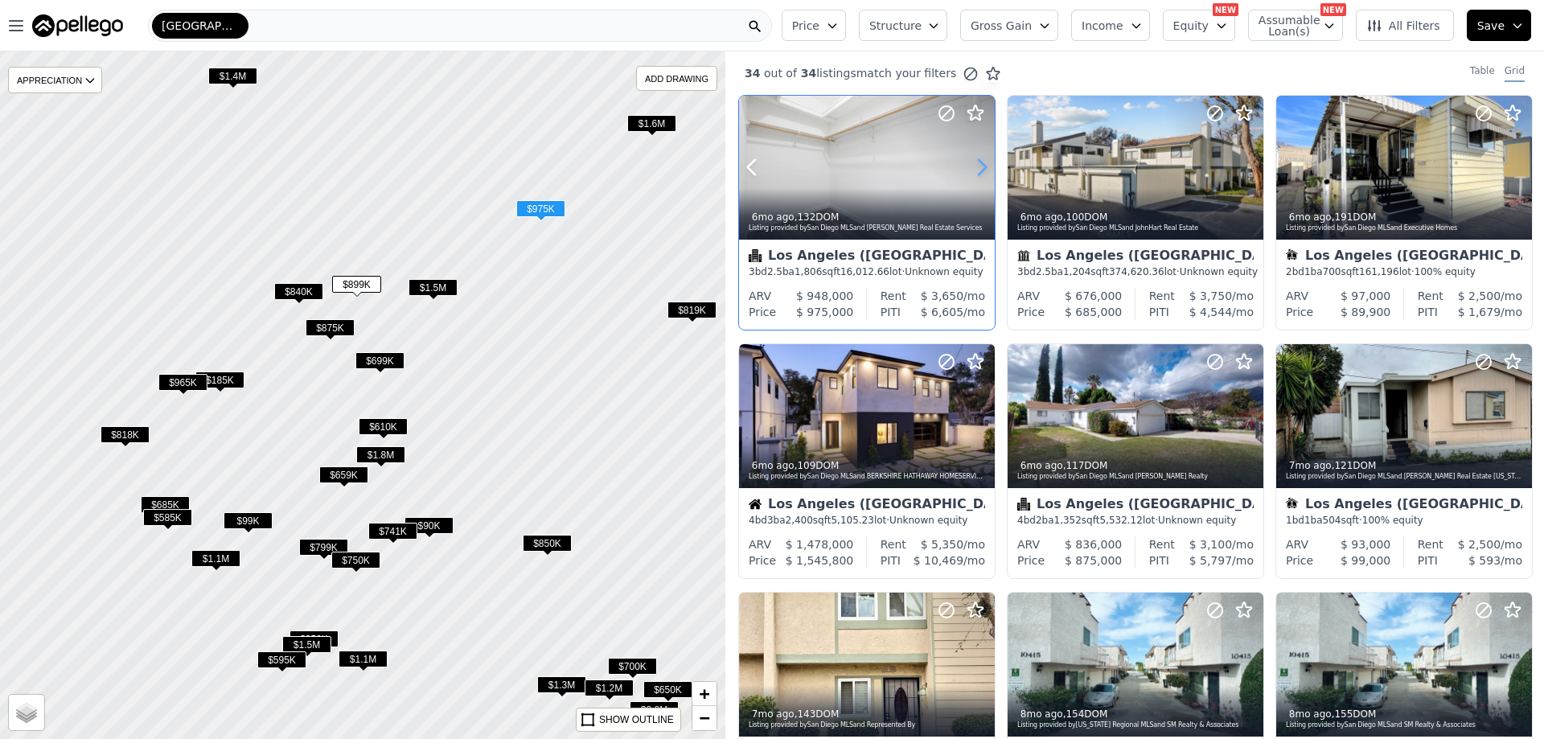
click at [983, 168] on icon at bounding box center [982, 167] width 26 height 26
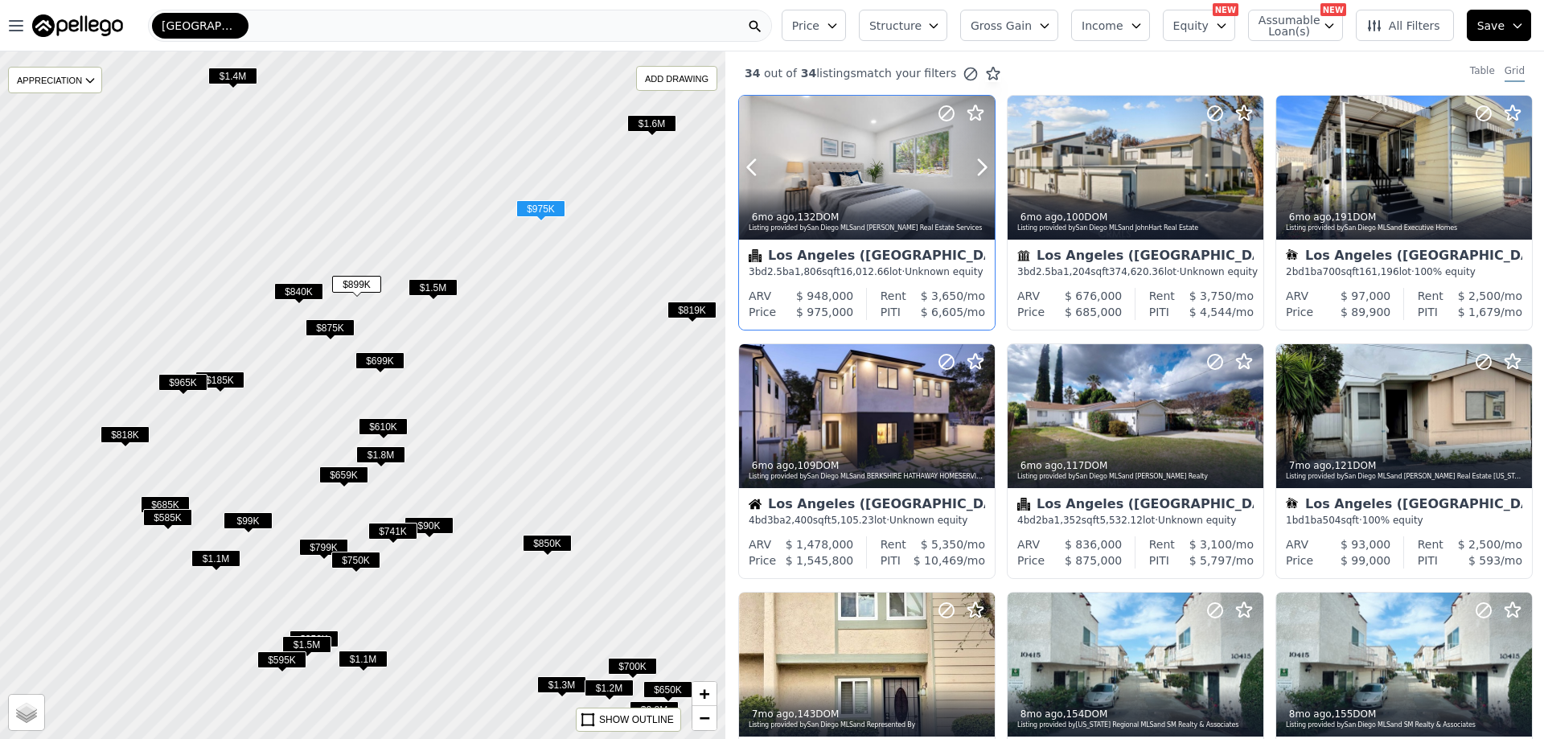
click at [835, 165] on div at bounding box center [867, 168] width 256 height 144
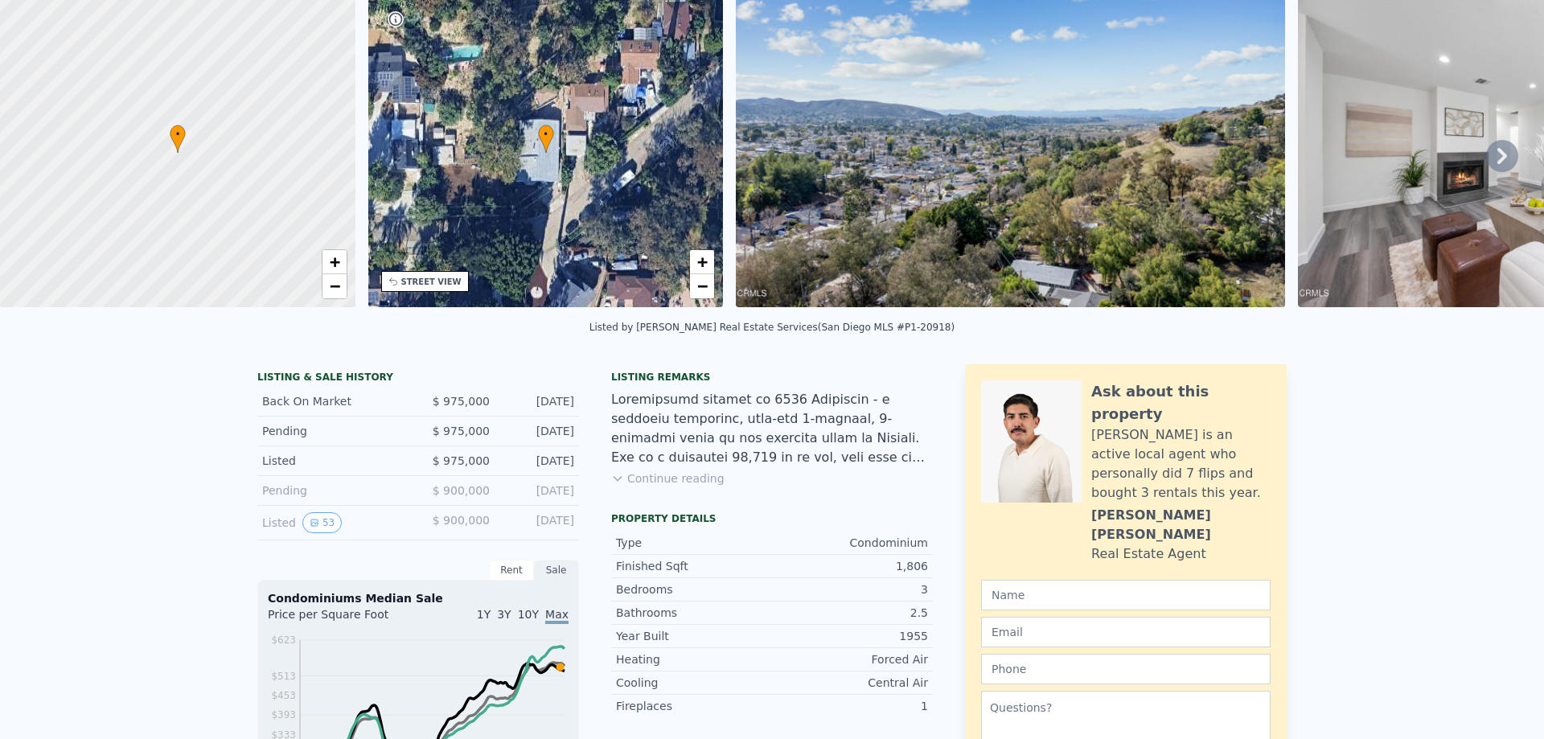
scroll to position [6, 0]
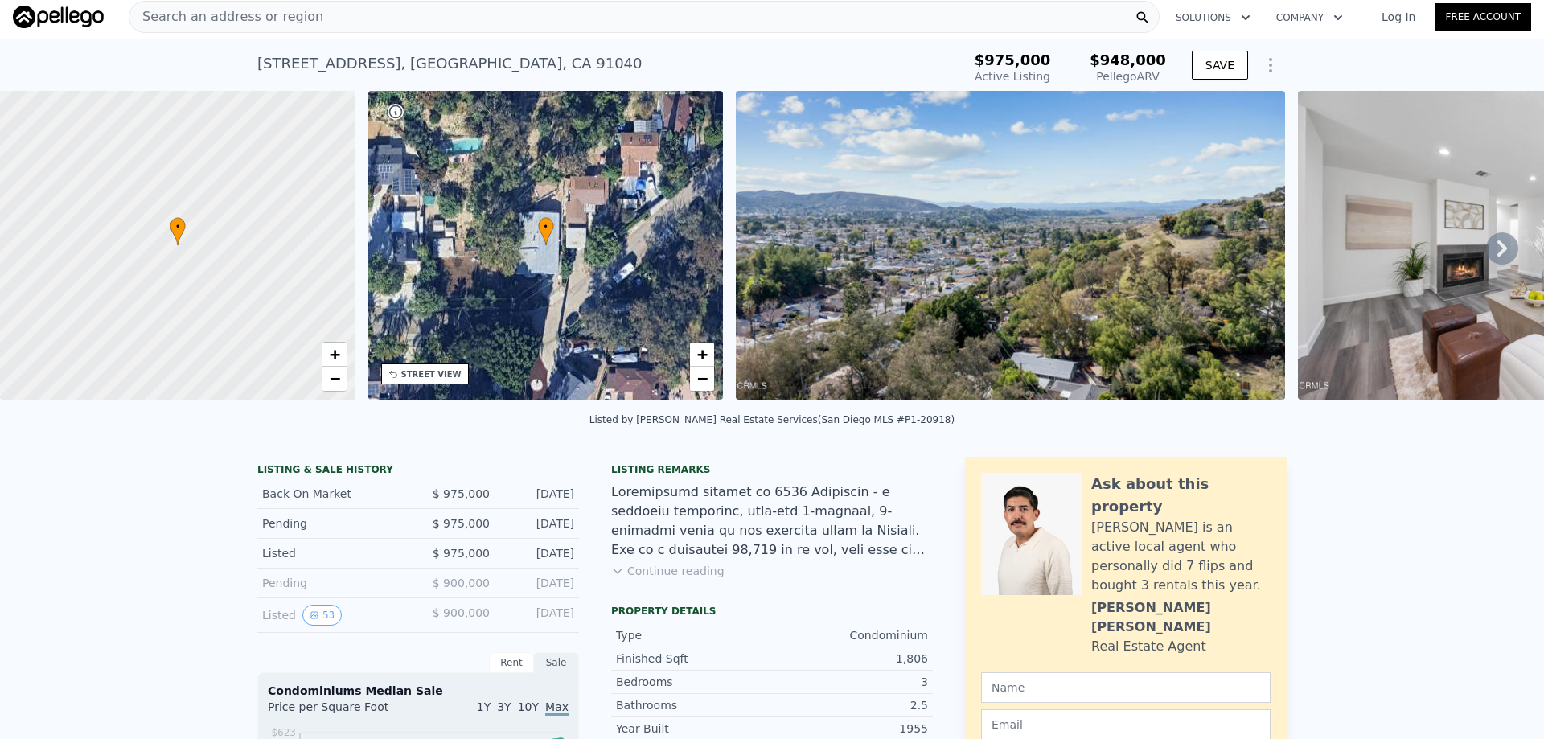
click at [348, 64] on div "7845 Denivelle Road , Los Angeles , CA 91040" at bounding box center [449, 63] width 385 height 23
copy div "7845 Denivelle Road , Los Angeles , CA 91040 Active at $975k (~ARV $948k )"
